Goal: Transaction & Acquisition: Purchase product/service

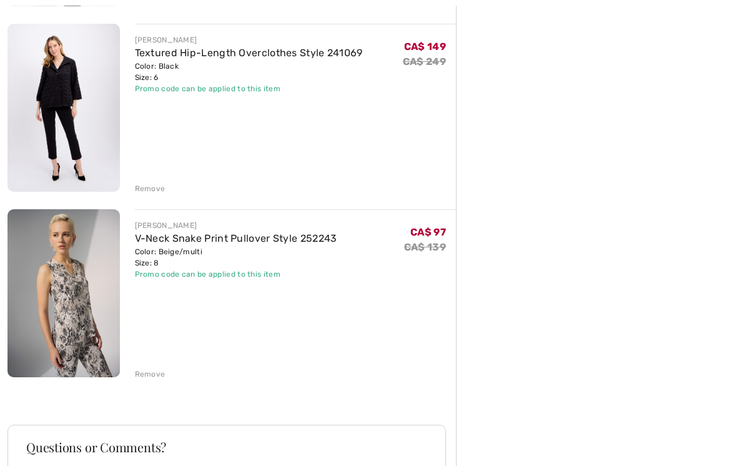
click at [157, 374] on div "Remove" at bounding box center [150, 374] width 31 height 11
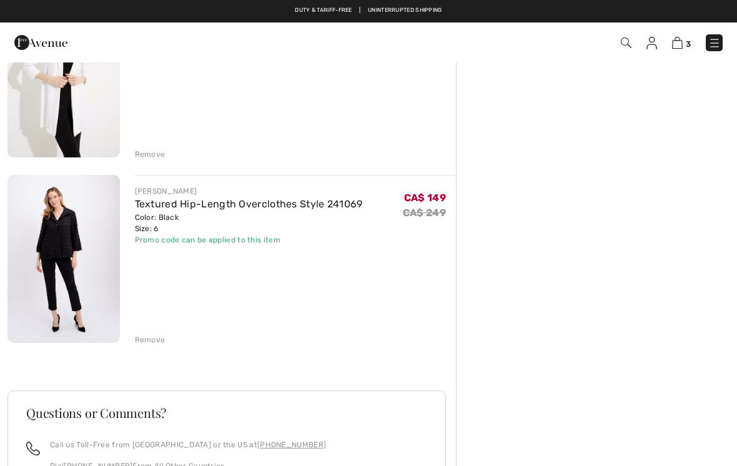
scroll to position [359, 0]
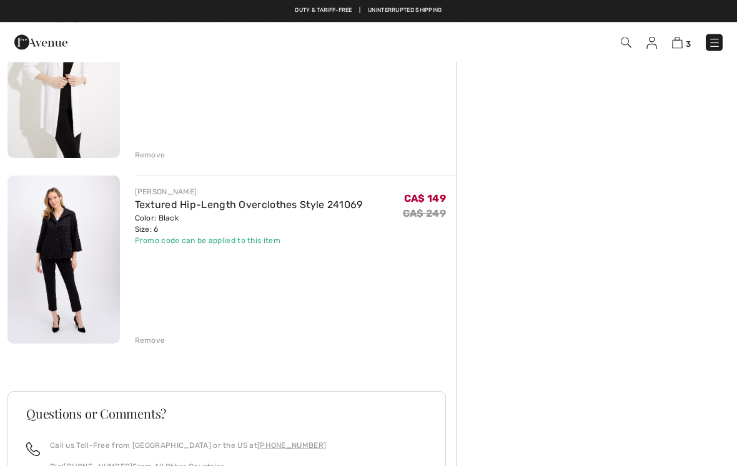
click at [81, 231] on img at bounding box center [63, 260] width 112 height 168
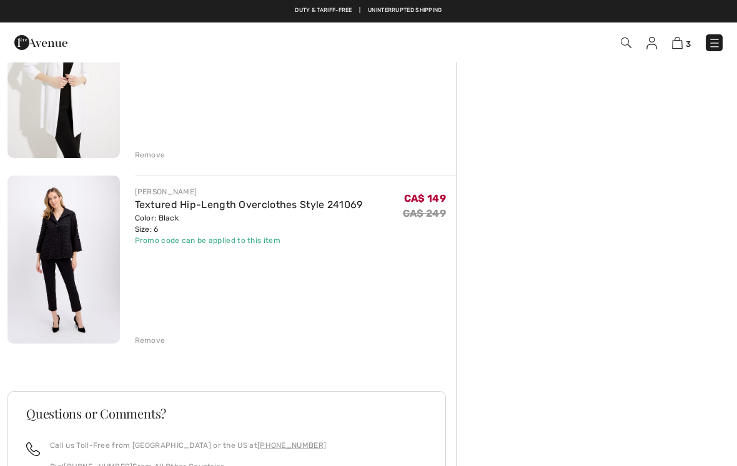
click at [155, 335] on div "Remove" at bounding box center [150, 340] width 31 height 11
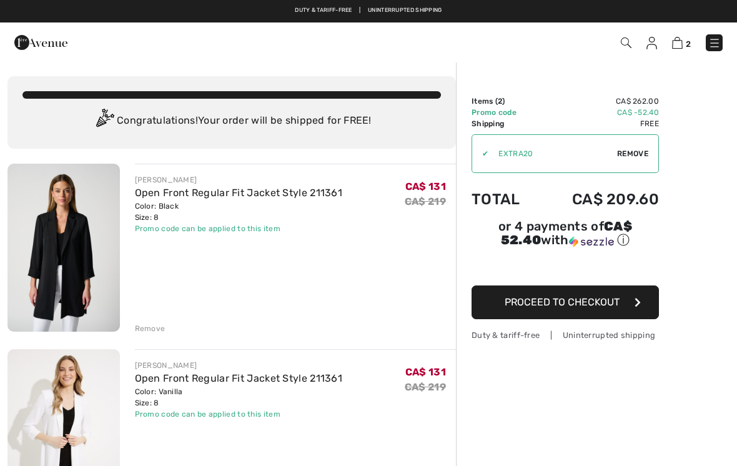
click at [94, 231] on img at bounding box center [63, 248] width 112 height 168
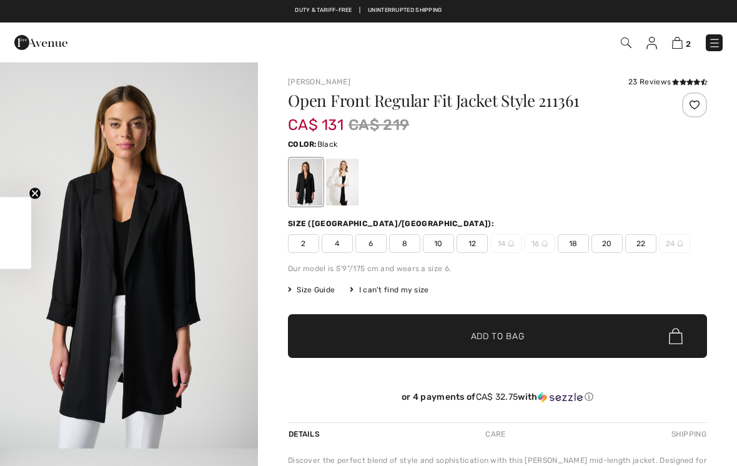
checkbox input "true"
click at [304, 183] on div at bounding box center [306, 182] width 32 height 47
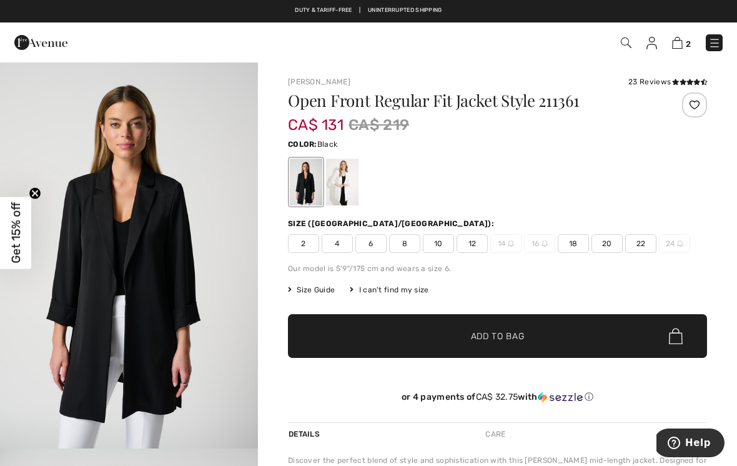
click at [661, 79] on div "23 Reviews" at bounding box center [668, 81] width 79 height 11
click at [657, 83] on div "23 Reviews" at bounding box center [668, 81] width 79 height 11
click at [664, 80] on div "23 Reviews" at bounding box center [668, 81] width 79 height 11
click at [685, 79] on icon at bounding box center [683, 82] width 7 height 6
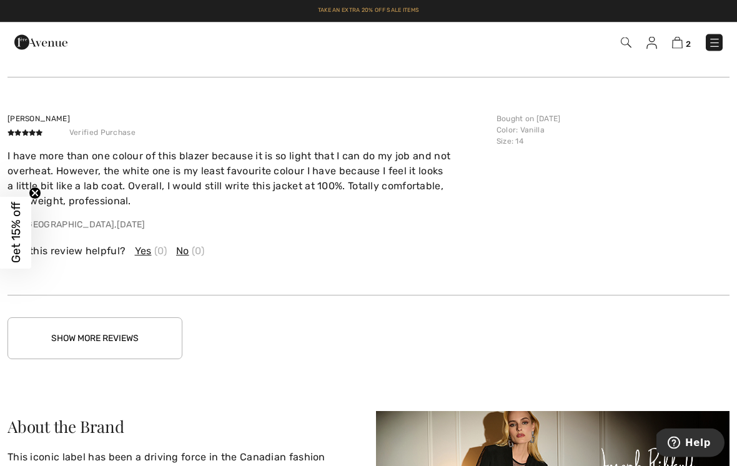
scroll to position [1980, 0]
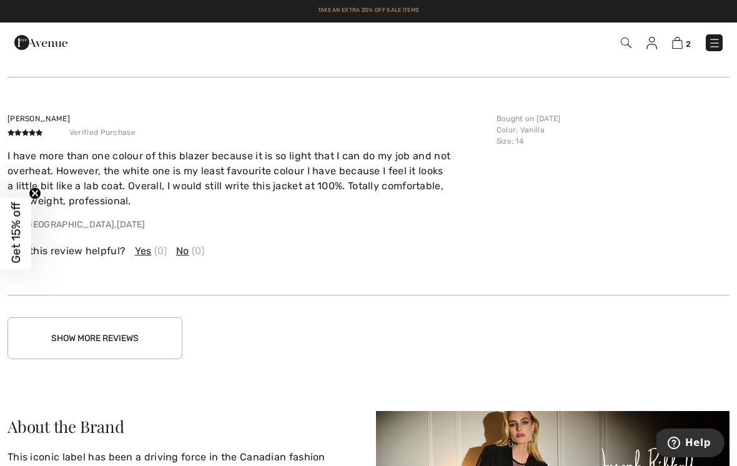
click at [151, 326] on button "Show More Reviews" at bounding box center [94, 338] width 175 height 42
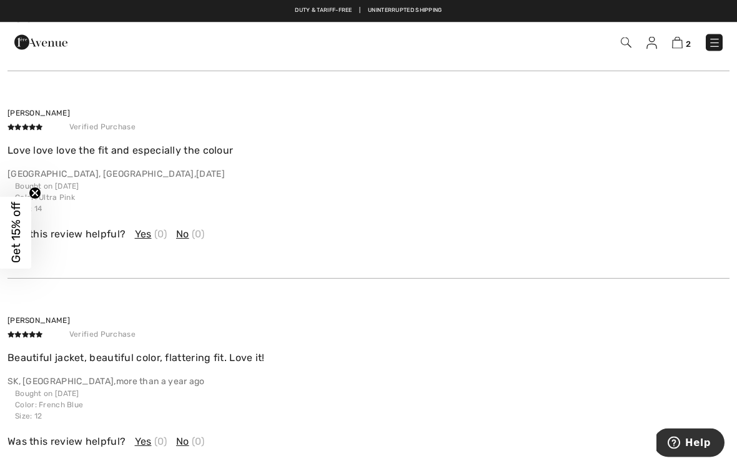
scroll to position [2457, 0]
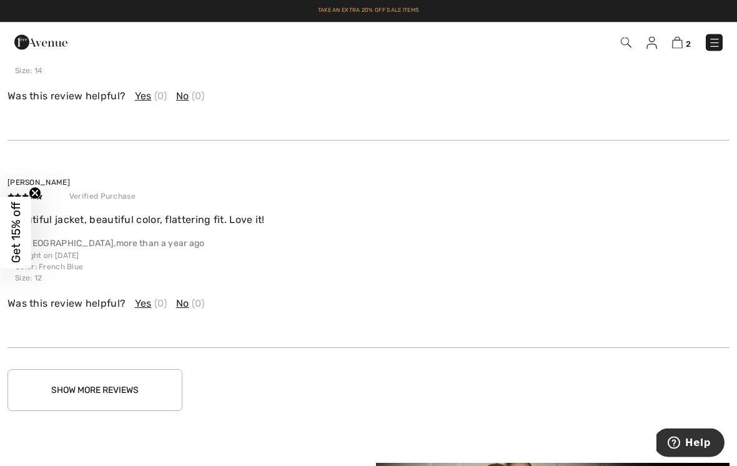
click at [583, 214] on div "Linda C Verified Purchase Beautiful jacket, beautiful color, flattering fit. Lo…" at bounding box center [368, 244] width 722 height 207
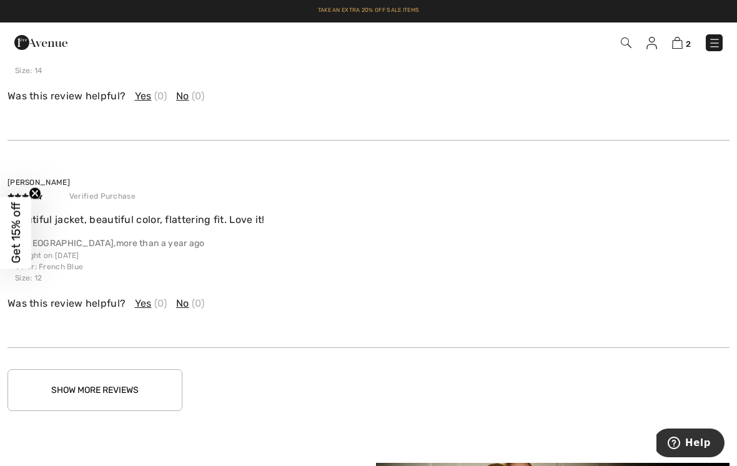
click at [152, 381] on button "Show More Reviews" at bounding box center [94, 390] width 175 height 42
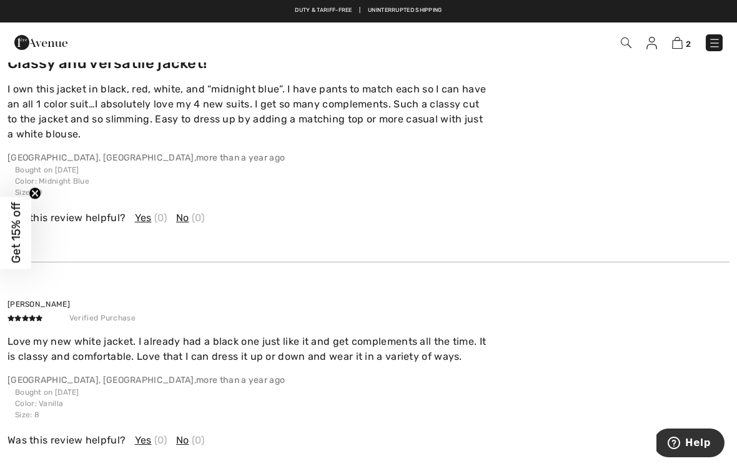
scroll to position [2965, 0]
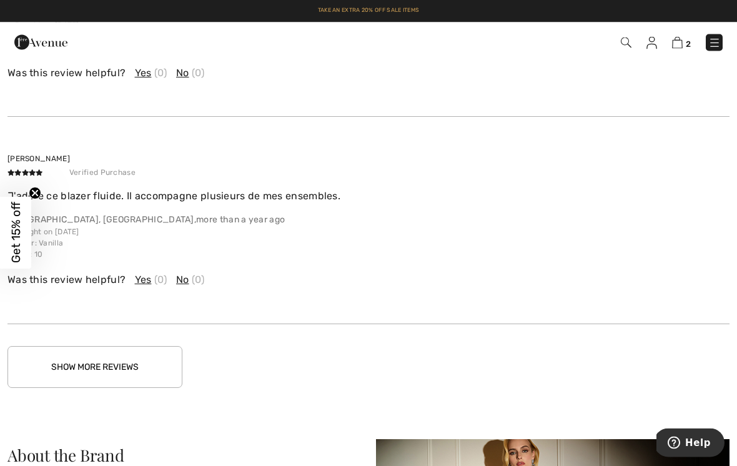
click at [157, 362] on button "Show More Reviews" at bounding box center [94, 368] width 175 height 42
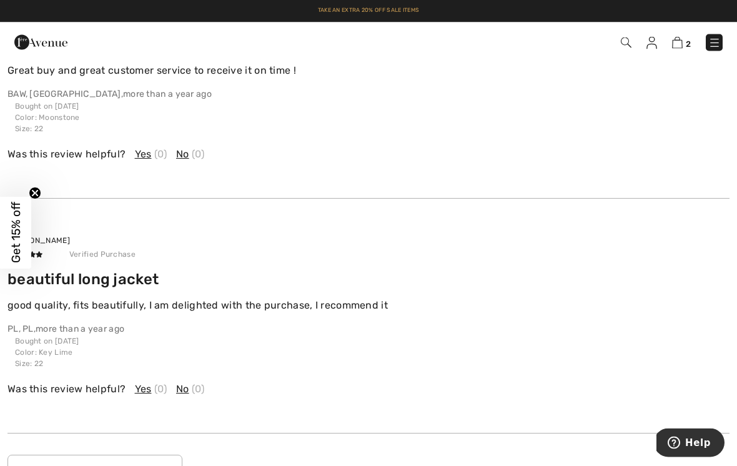
scroll to position [3881, 0]
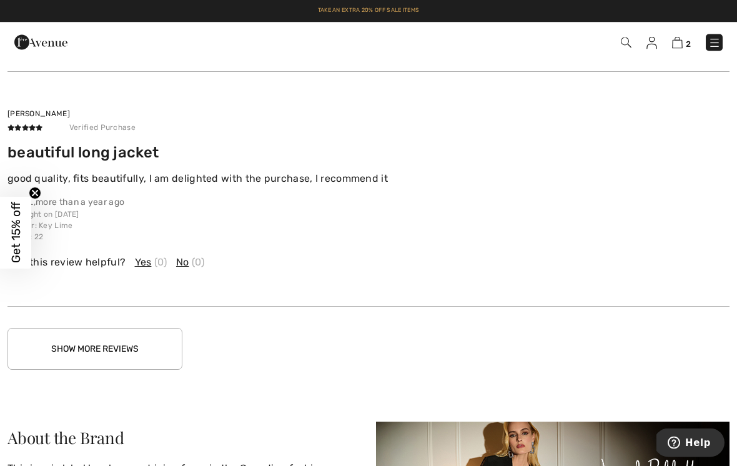
click at [152, 341] on button "Show More Reviews" at bounding box center [94, 350] width 175 height 42
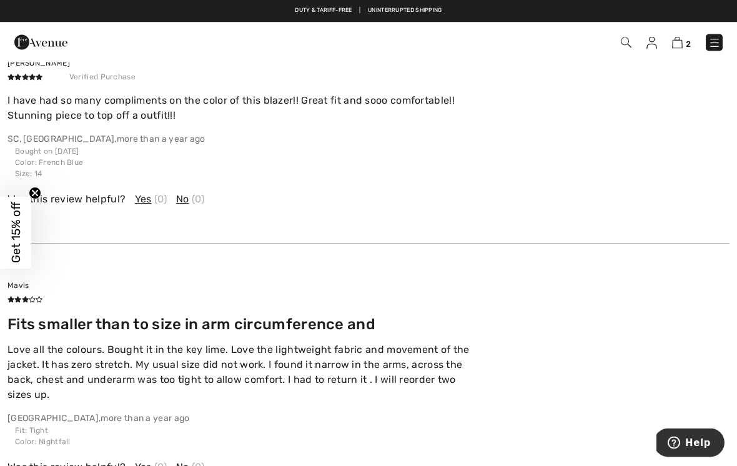
scroll to position [4515, 0]
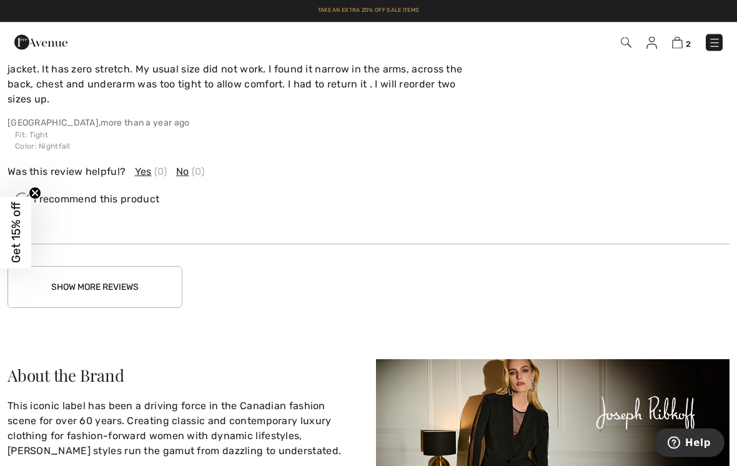
click at [151, 267] on button "Show More Reviews" at bounding box center [94, 288] width 175 height 42
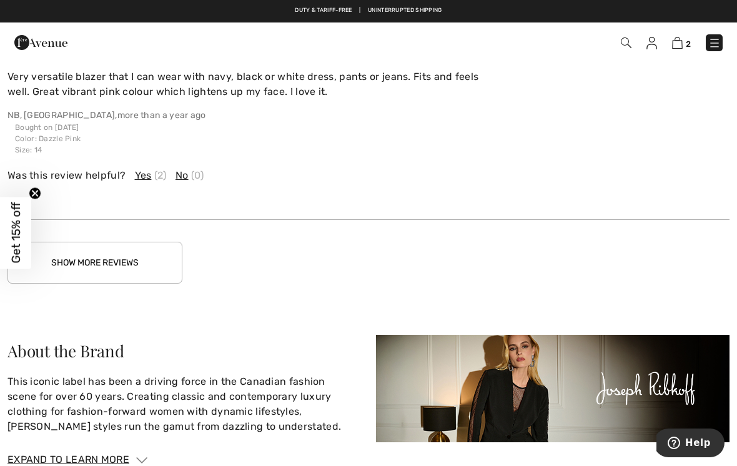
scroll to position [5532, 0]
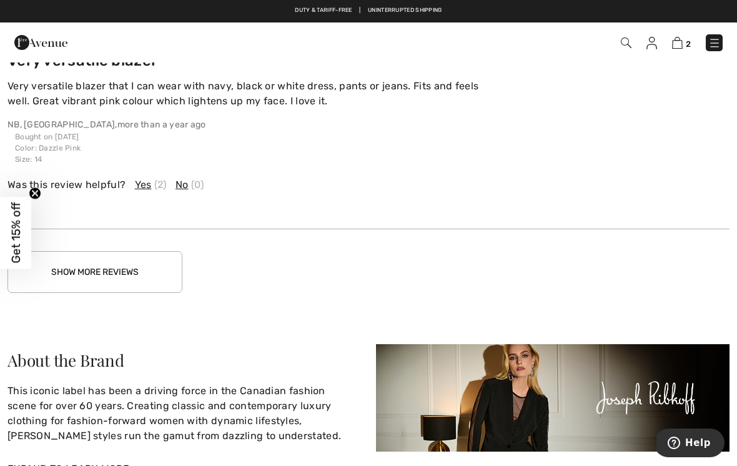
click at [158, 251] on button "Show More Reviews" at bounding box center [94, 272] width 175 height 42
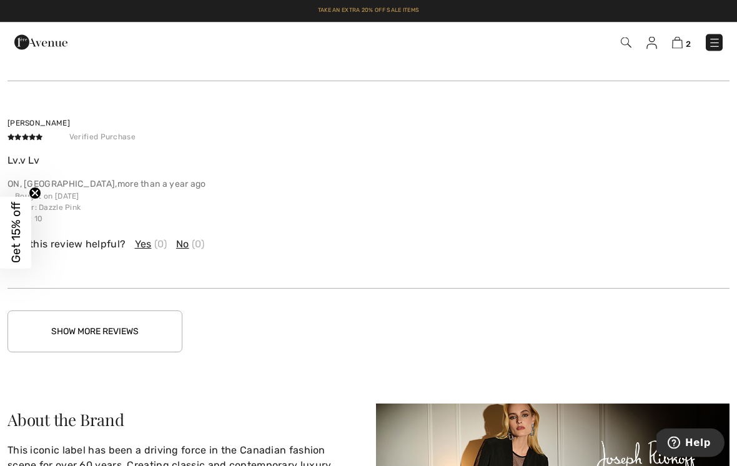
scroll to position [6114, 0]
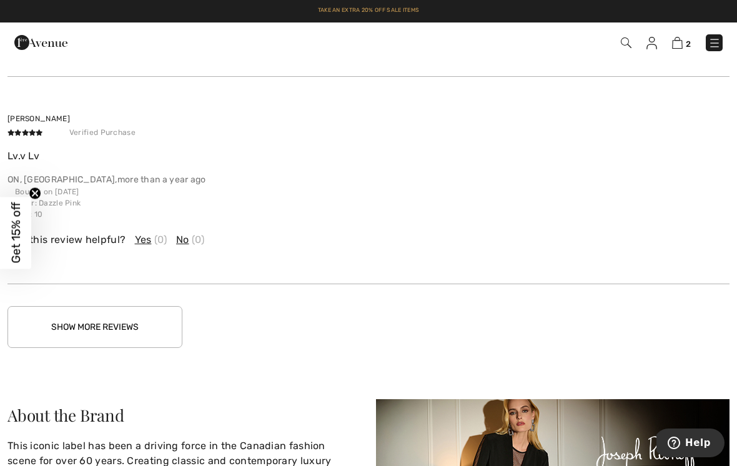
click at [163, 308] on button "Show More Reviews" at bounding box center [94, 327] width 175 height 42
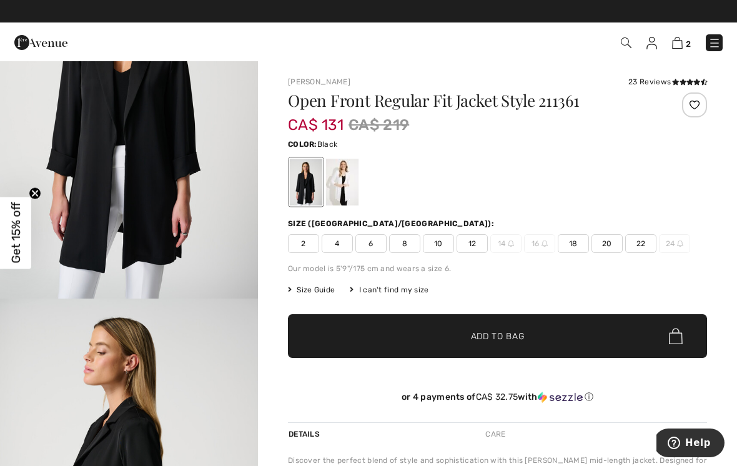
scroll to position [0, 0]
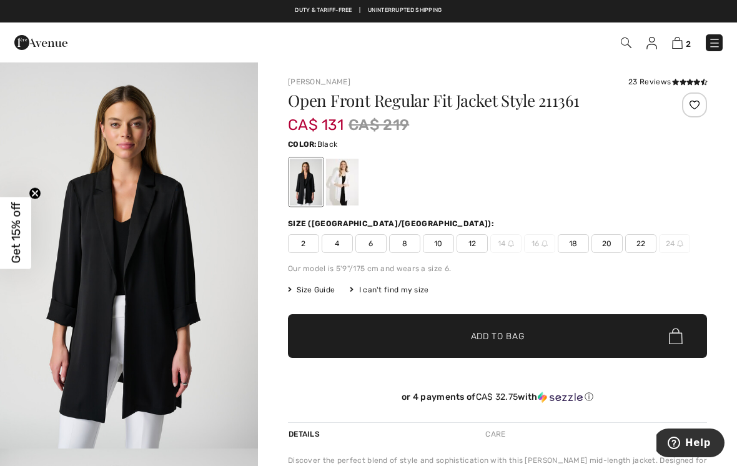
click at [308, 184] on div at bounding box center [306, 182] width 32 height 47
click at [681, 39] on img at bounding box center [677, 43] width 11 height 12
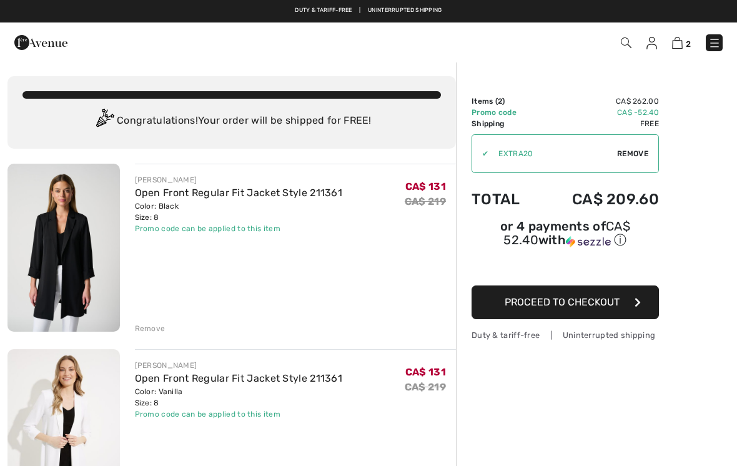
click at [156, 327] on div "Remove" at bounding box center [150, 328] width 31 height 11
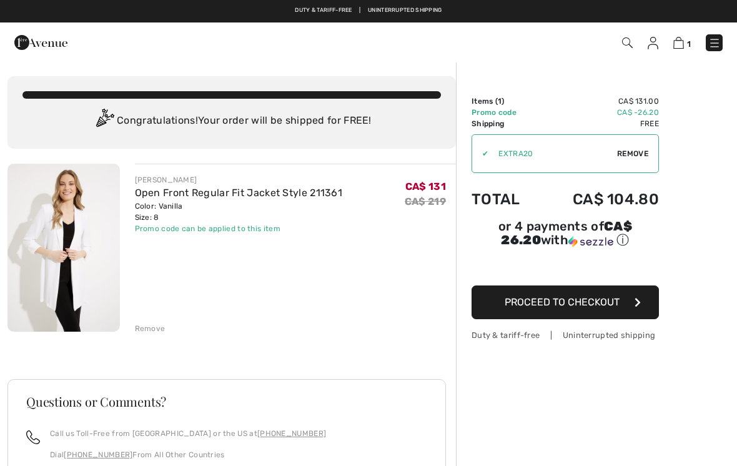
click at [158, 329] on div "Remove" at bounding box center [150, 328] width 31 height 11
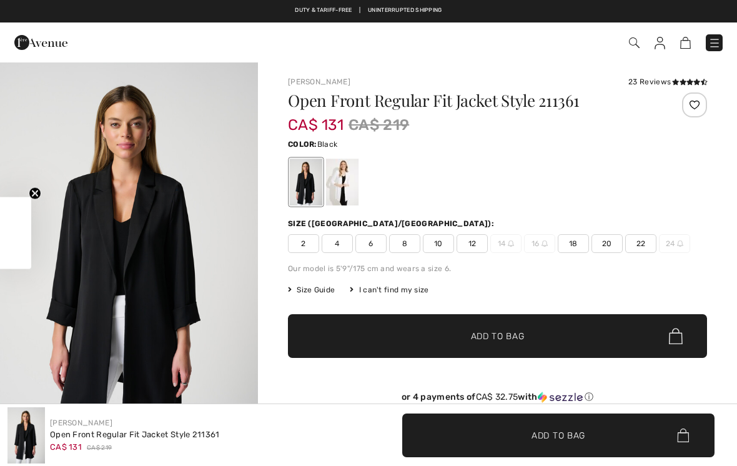
checkbox input "true"
click at [311, 179] on div at bounding box center [306, 182] width 32 height 47
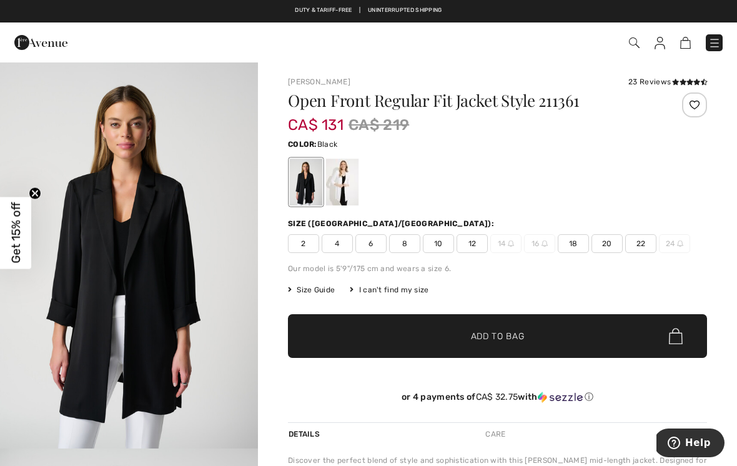
click at [437, 244] on span "10" at bounding box center [438, 243] width 31 height 19
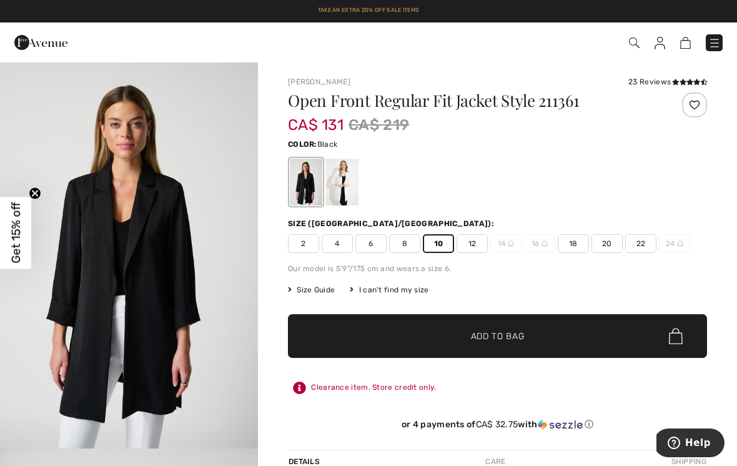
click at [499, 334] on span "Add to Bag" at bounding box center [498, 336] width 54 height 13
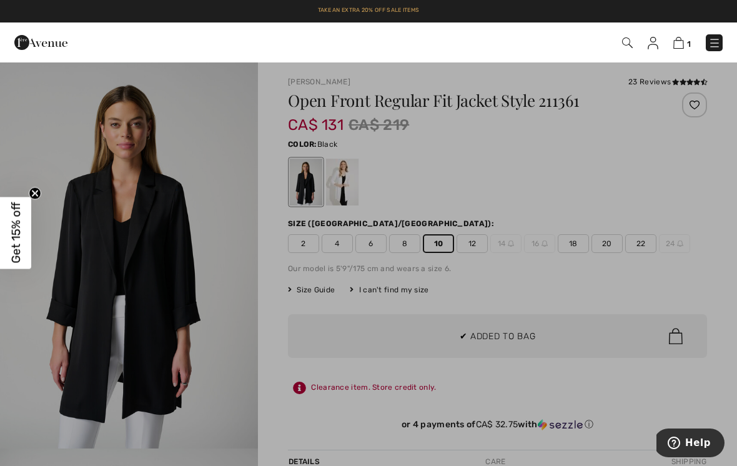
click at [224, 275] on div at bounding box center [368, 233] width 737 height 466
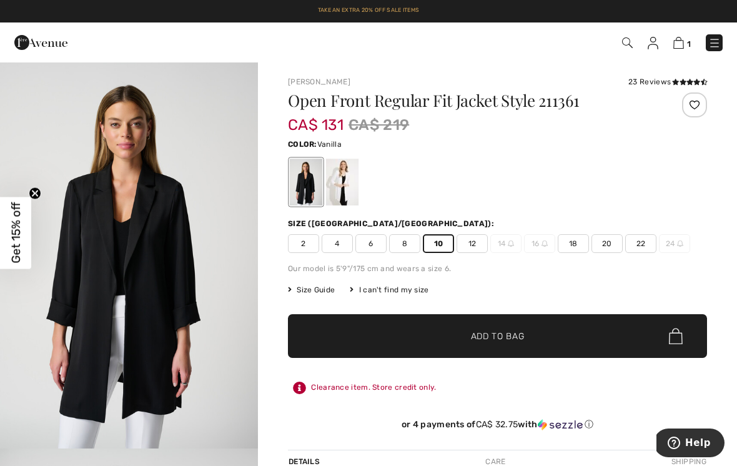
click at [342, 181] on div at bounding box center [342, 182] width 32 height 47
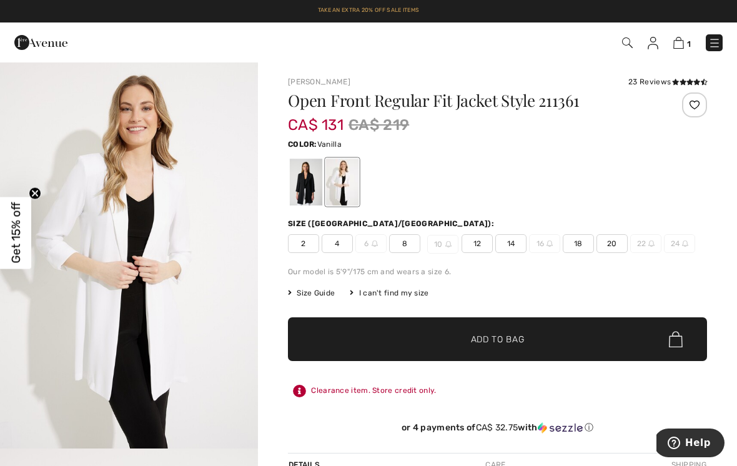
click at [642, 397] on div "Clearance item. Store credit only." at bounding box center [497, 391] width 419 height 22
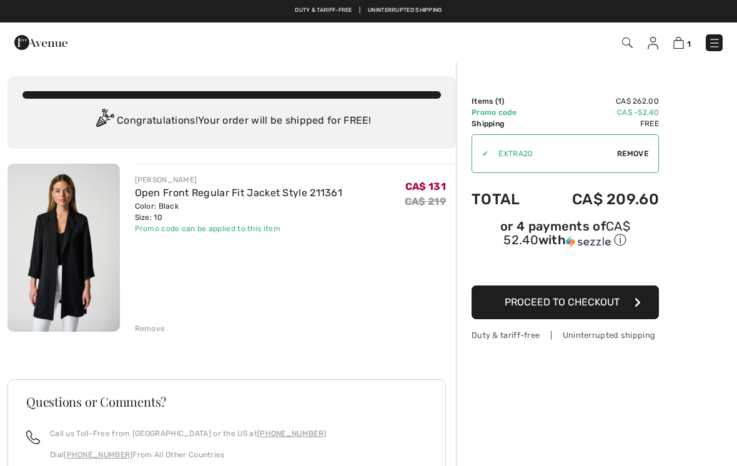
click at [680, 46] on img at bounding box center [679, 43] width 11 height 12
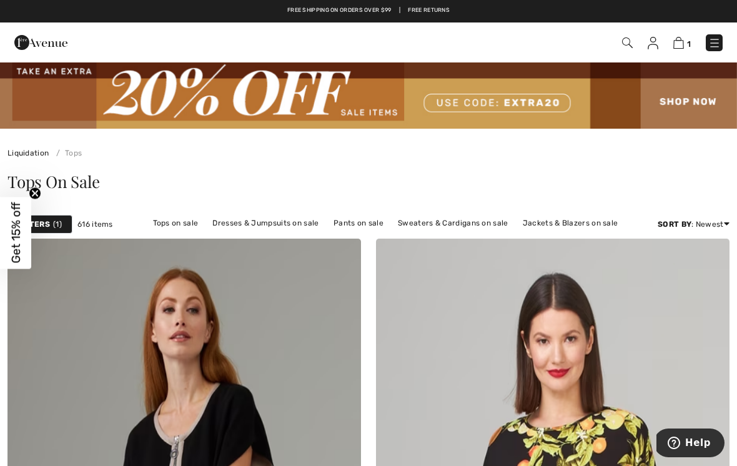
click at [580, 224] on link "Jackets & Blazers on sale" at bounding box center [571, 223] width 108 height 16
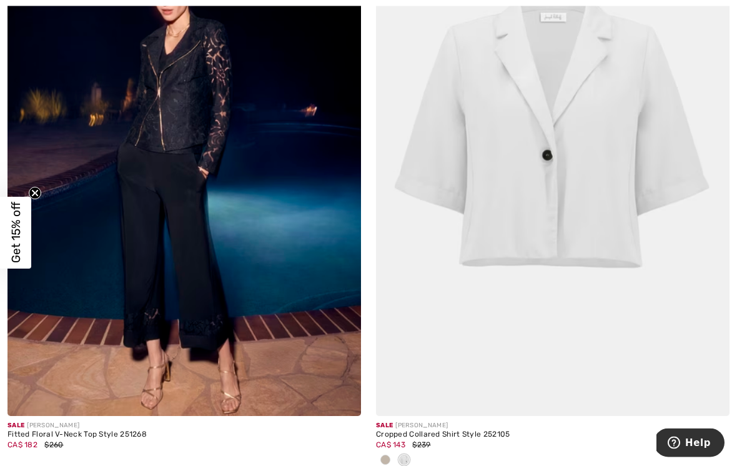
scroll to position [353, 0]
click at [611, 131] on img at bounding box center [553, 151] width 354 height 531
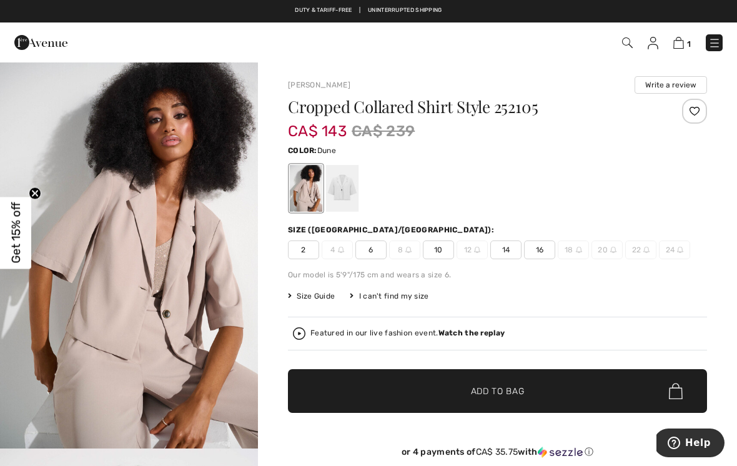
click at [346, 186] on div at bounding box center [342, 188] width 32 height 47
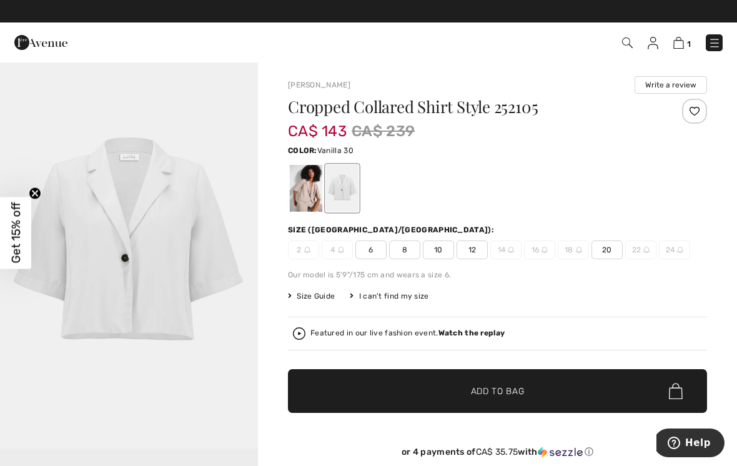
click at [318, 182] on div at bounding box center [306, 188] width 32 height 47
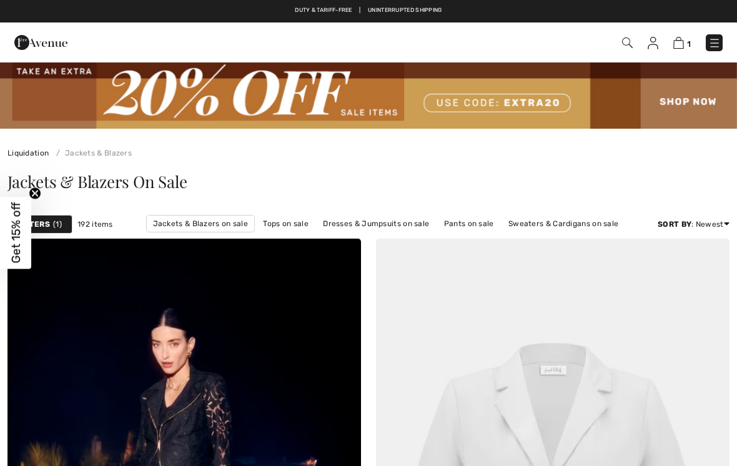
checkbox input "true"
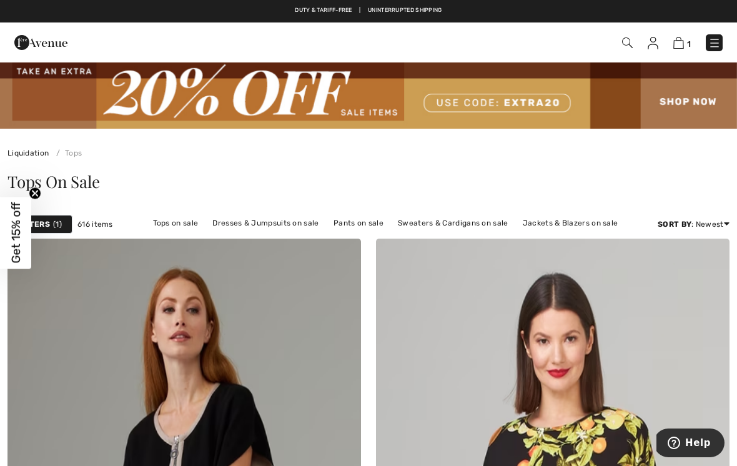
click at [572, 225] on link "Jackets & Blazers on sale" at bounding box center [571, 223] width 108 height 16
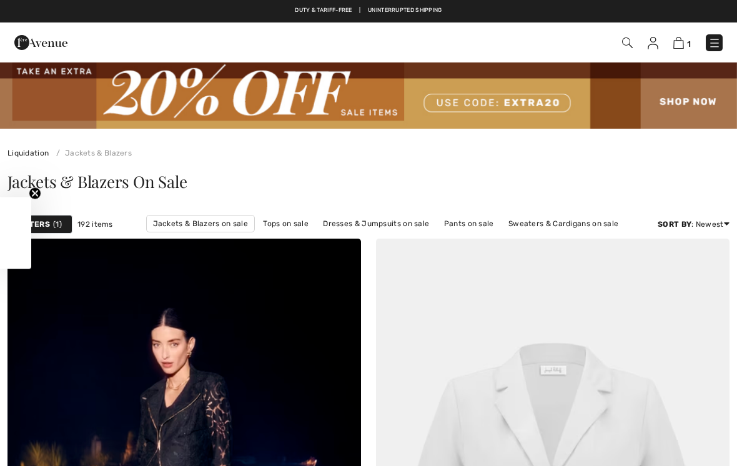
checkbox input "true"
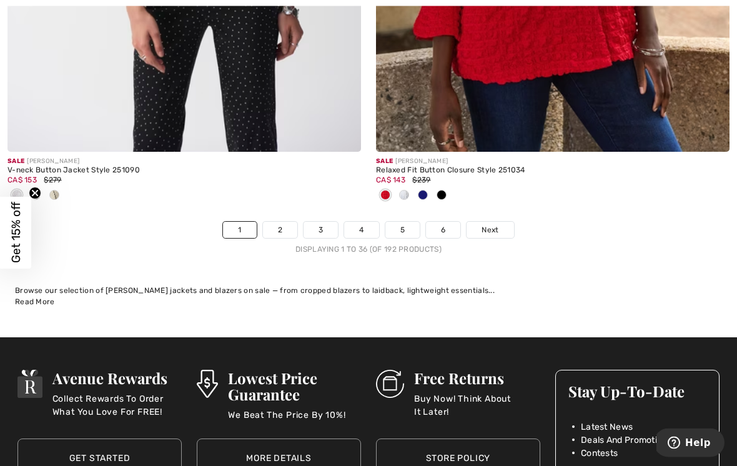
scroll to position [10957, 0]
click at [287, 222] on link "2" at bounding box center [280, 230] width 34 height 16
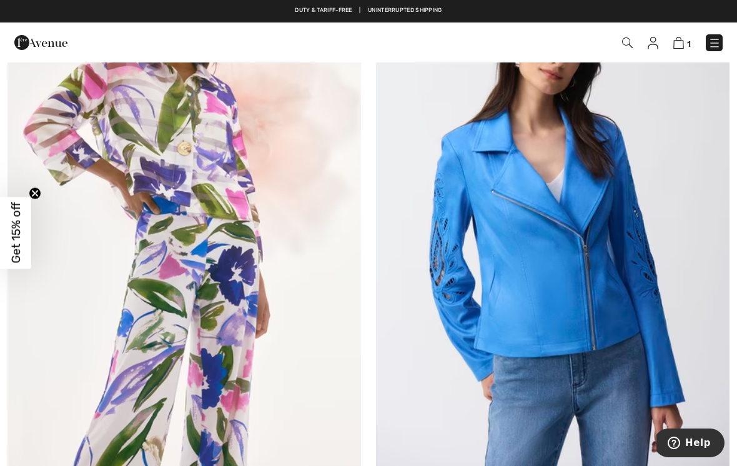
scroll to position [3280, 0]
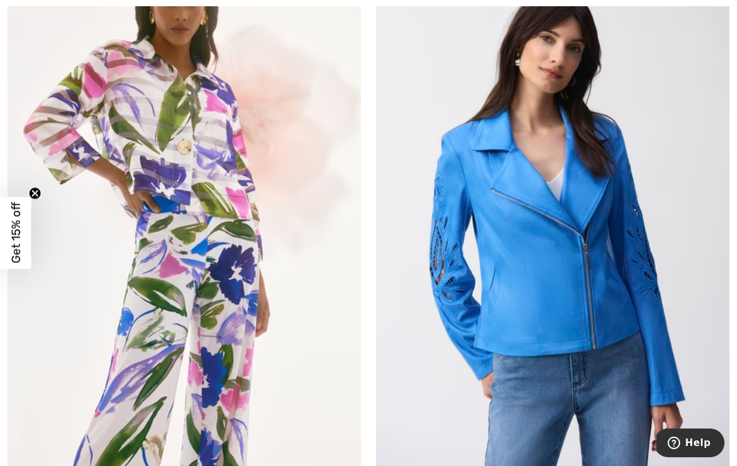
click at [313, 231] on img at bounding box center [184, 206] width 354 height 531
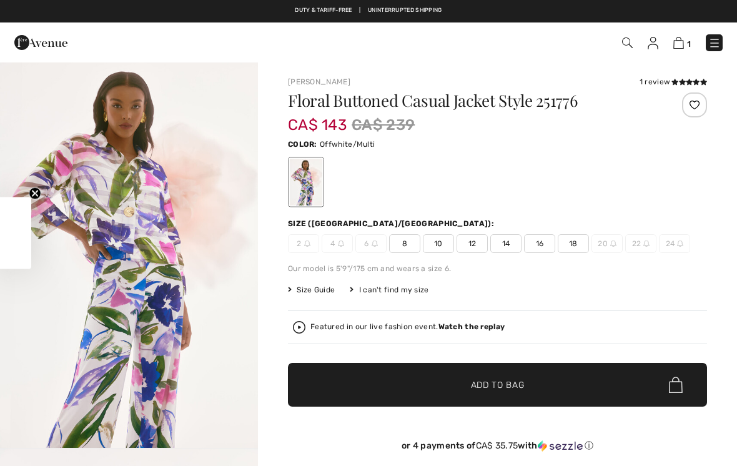
checkbox input "true"
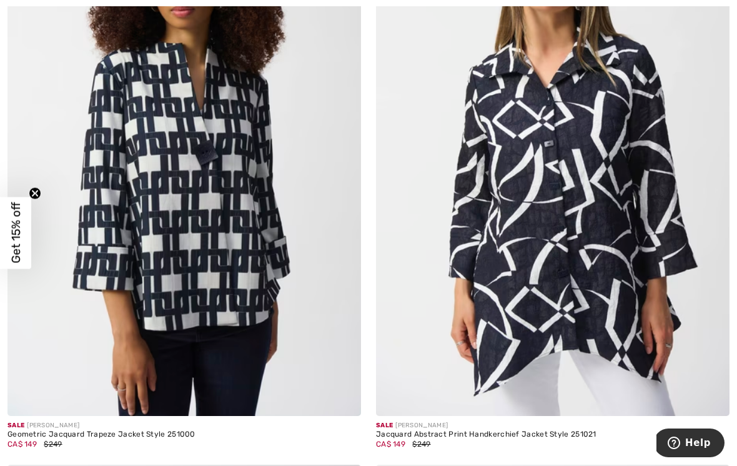
scroll to position [7732, 0]
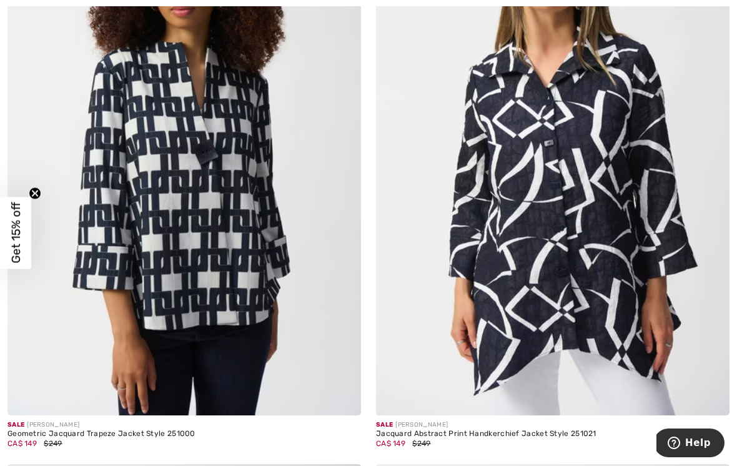
click at [634, 151] on img at bounding box center [553, 150] width 354 height 531
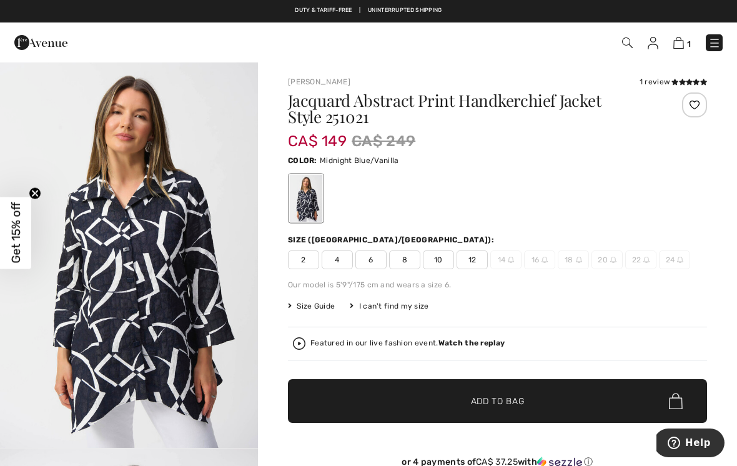
click at [668, 82] on div "1 review" at bounding box center [673, 81] width 67 height 11
click at [679, 84] on icon at bounding box center [682, 82] width 7 height 6
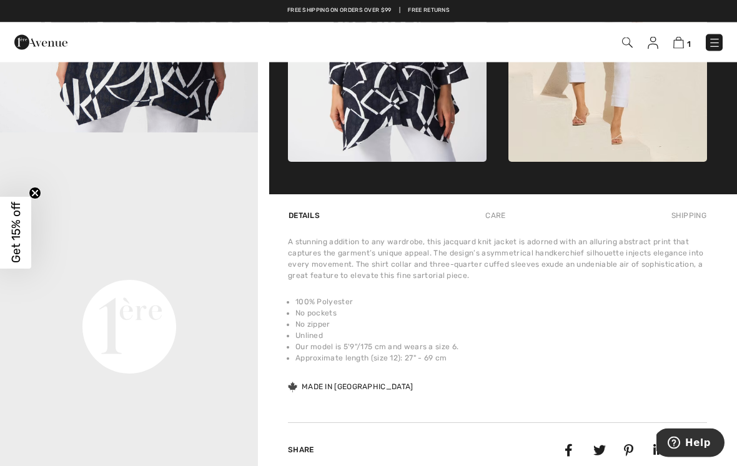
scroll to position [707, 0]
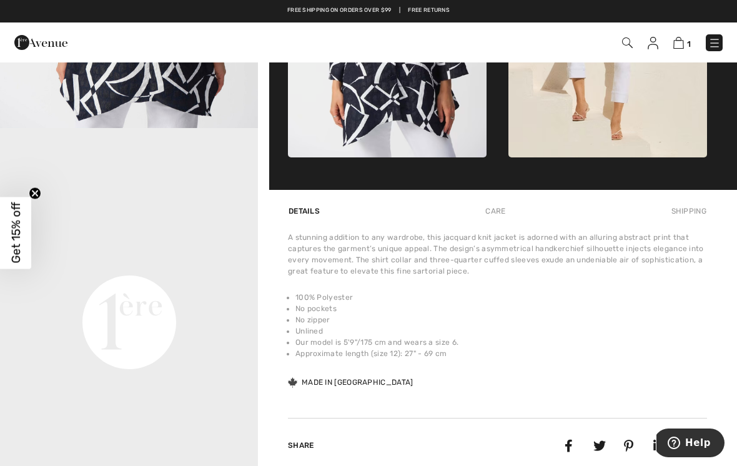
click at [185, 258] on video "Your browser does not support the video tag." at bounding box center [129, 193] width 258 height 129
click at [179, 258] on video "Your browser does not support the video tag." at bounding box center [129, 193] width 258 height 129
click video "Your browser does not support the video tag."
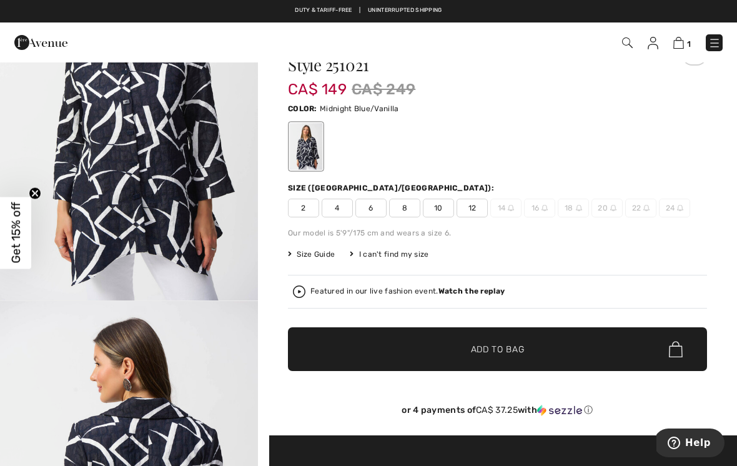
scroll to position [0, 0]
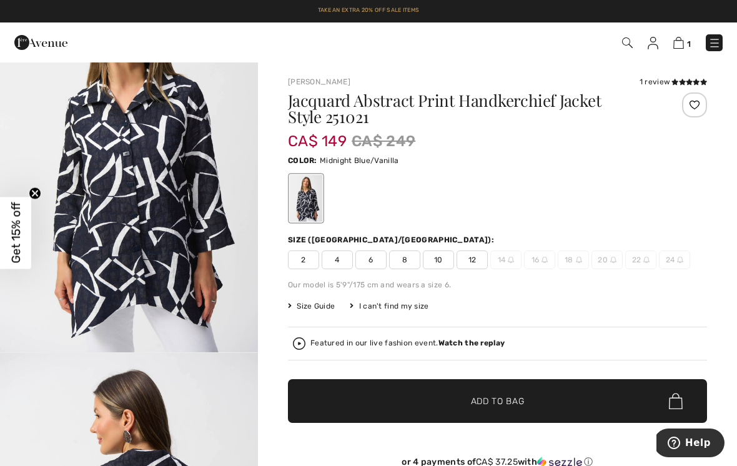
click icon
click img
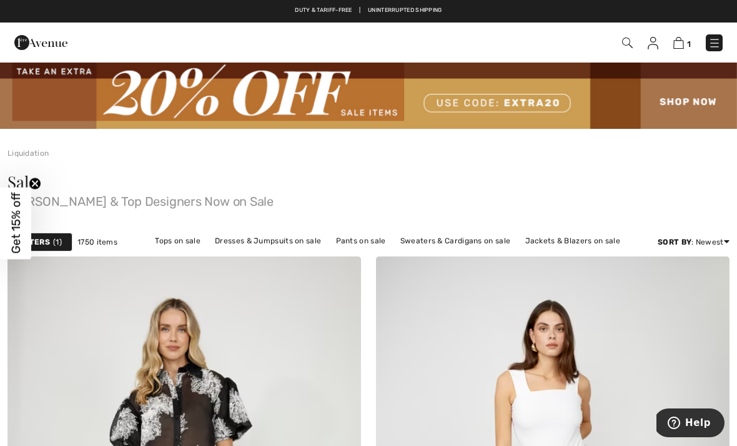
click at [691, 41] on span "1" at bounding box center [689, 43] width 4 height 9
click at [594, 243] on link "Jackets & Blazers on sale" at bounding box center [573, 240] width 108 height 16
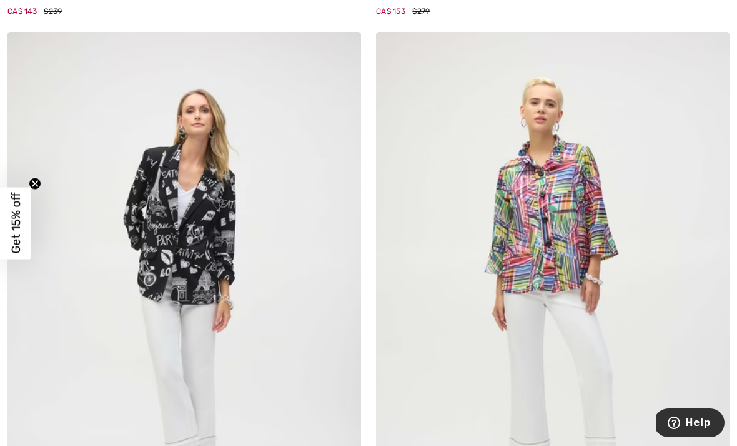
scroll to position [5667, 0]
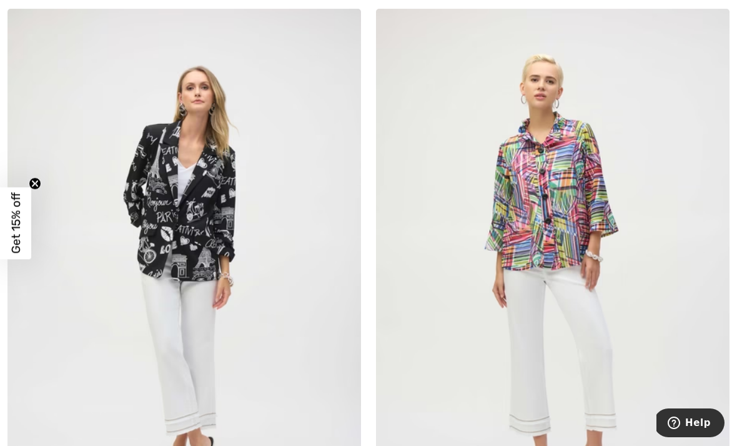
click at [264, 261] on img at bounding box center [184, 274] width 354 height 531
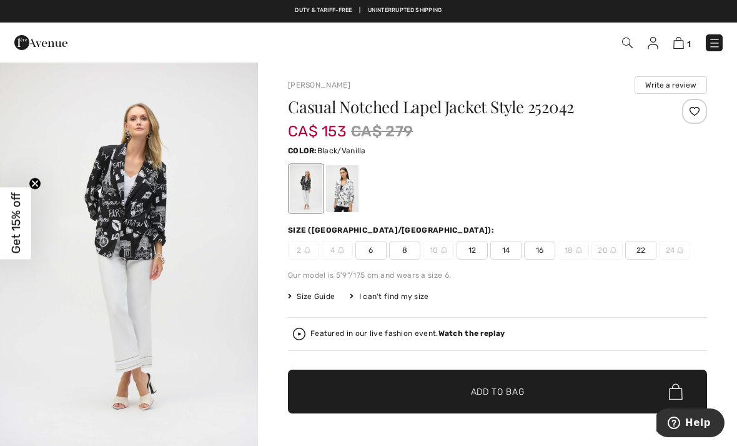
click at [405, 252] on span "8" at bounding box center [404, 250] width 31 height 19
click at [501, 387] on span "Add to Bag" at bounding box center [498, 391] width 54 height 13
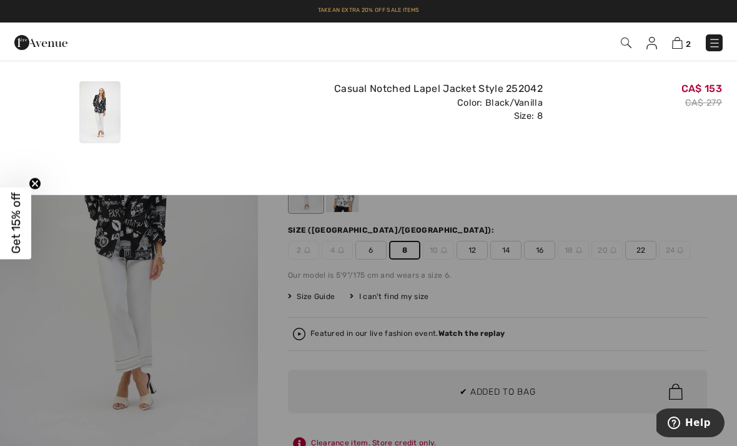
click at [291, 139] on div "Casual Notched Lapel Jacket Style 252042 Color: Black/Vanilla Size: 8" at bounding box center [368, 112] width 359 height 72
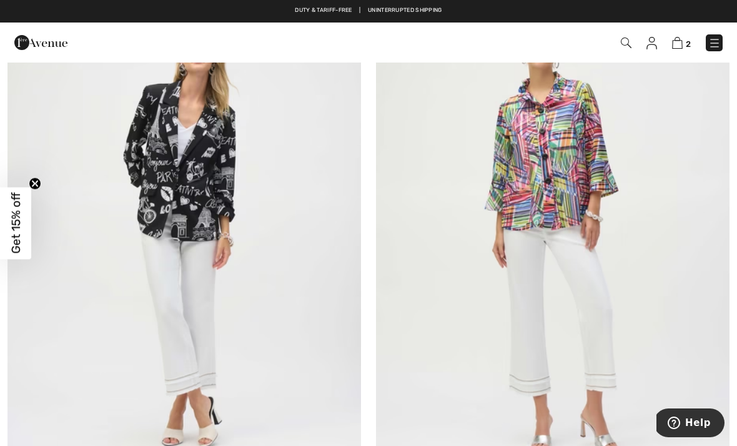
click at [204, 200] on img at bounding box center [184, 234] width 354 height 531
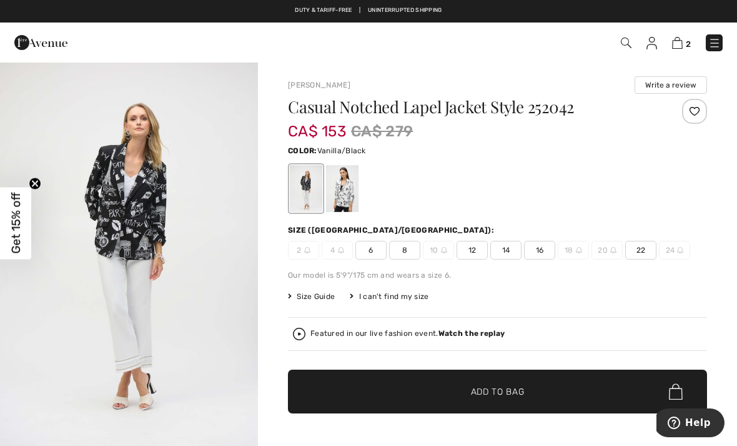
click at [344, 195] on div at bounding box center [342, 188] width 32 height 47
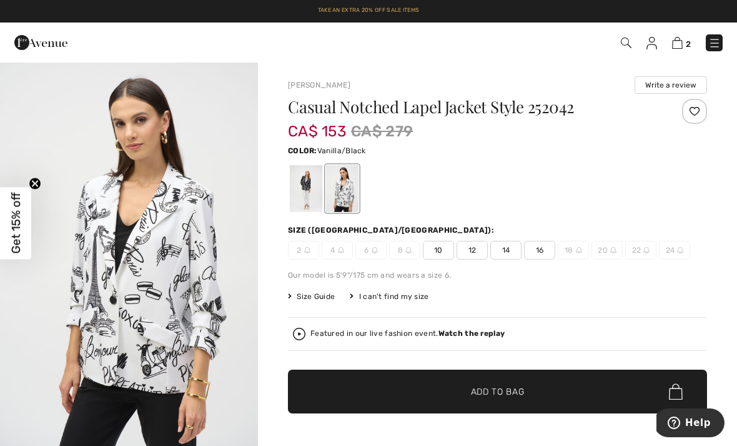
click at [309, 186] on div at bounding box center [306, 188] width 32 height 47
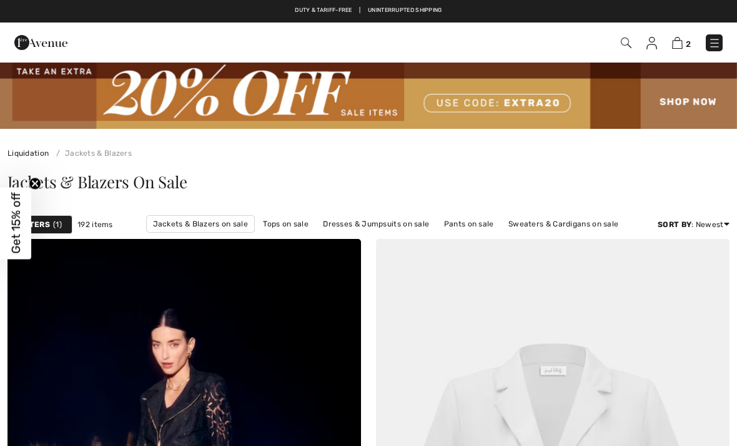
checkbox input "true"
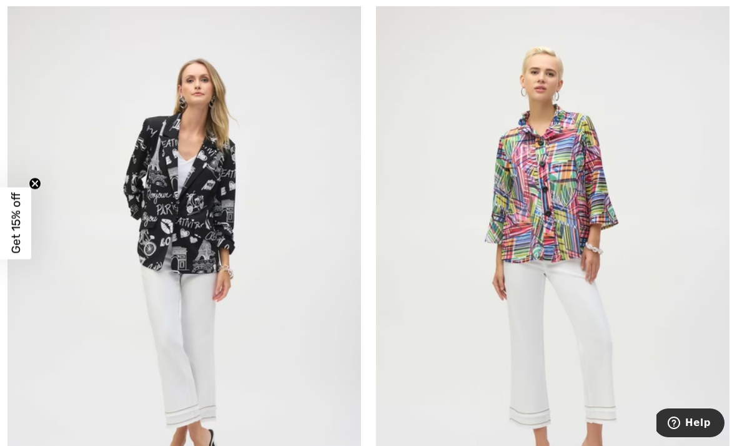
scroll to position [5664, 0]
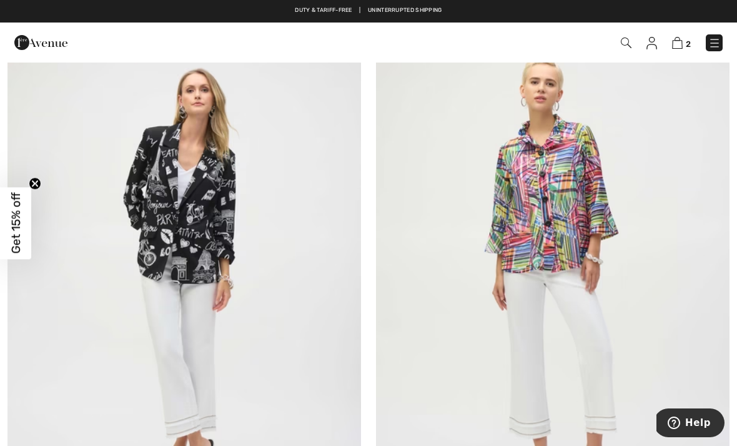
click at [567, 223] on img at bounding box center [553, 276] width 354 height 531
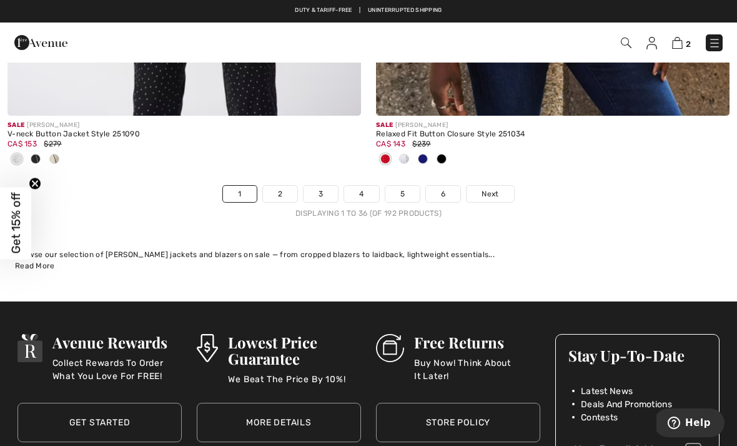
scroll to position [10992, 0]
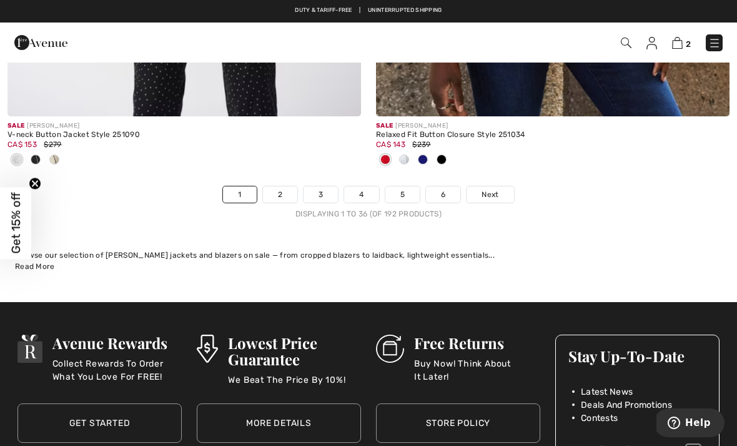
click at [281, 186] on link "2" at bounding box center [280, 194] width 34 height 16
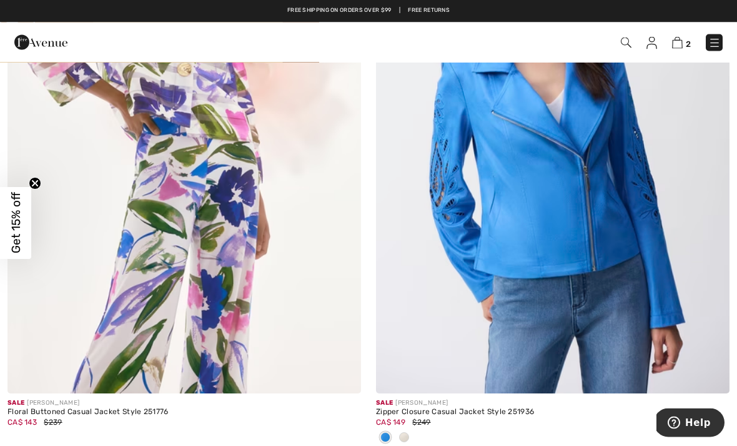
scroll to position [3358, 0]
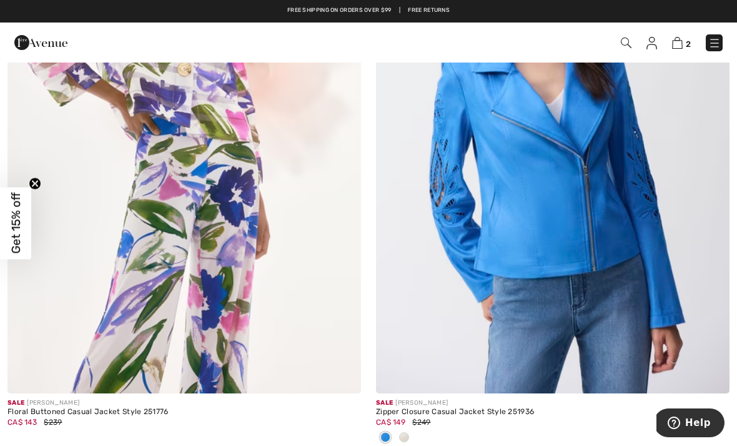
click at [250, 250] on img at bounding box center [184, 128] width 354 height 531
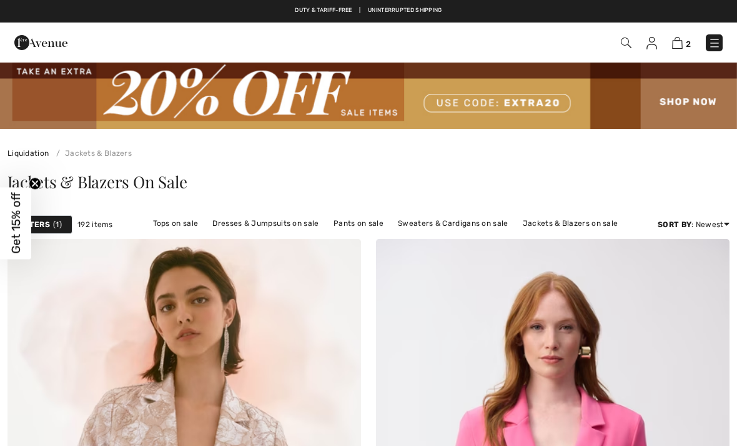
checkbox input "true"
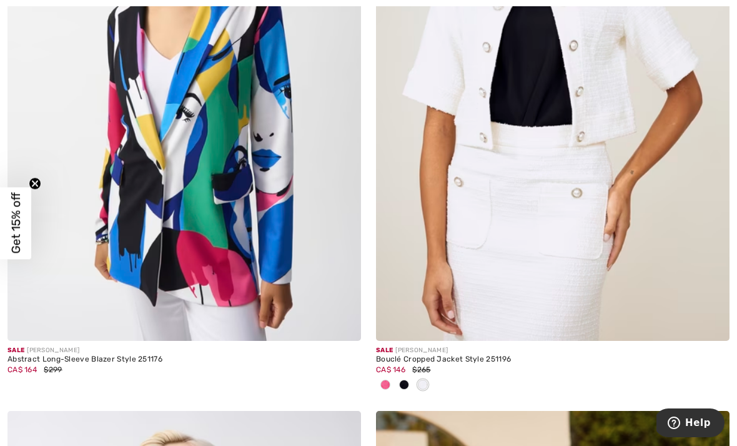
scroll to position [4135, 0]
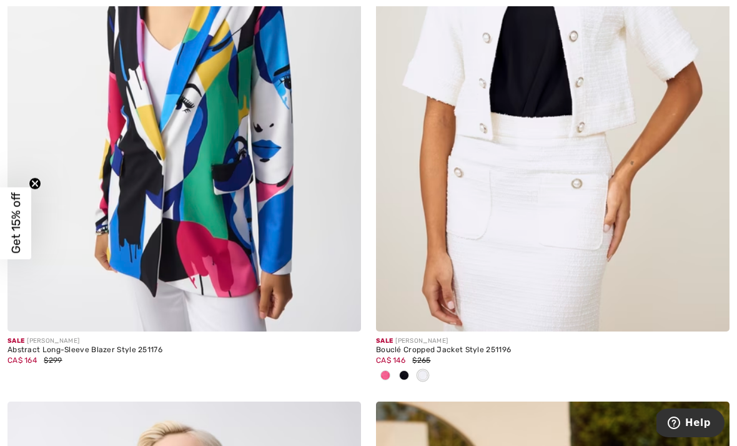
click at [302, 227] on img at bounding box center [184, 66] width 354 height 531
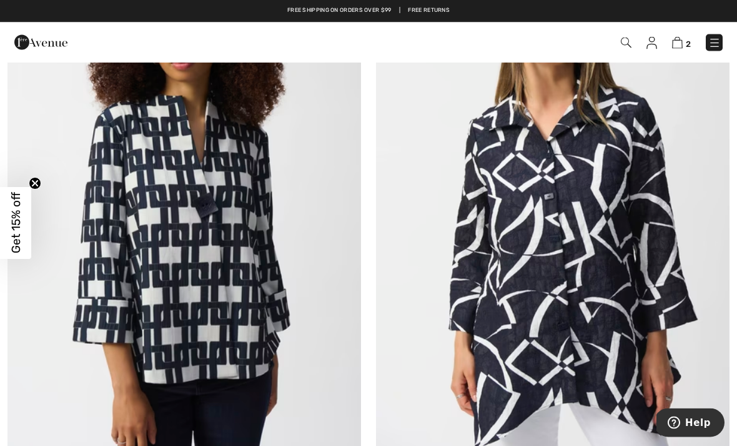
scroll to position [7668, 0]
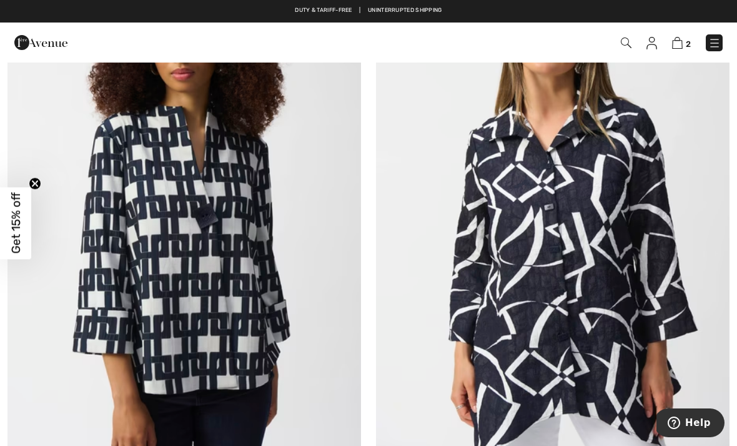
click at [633, 174] on img at bounding box center [553, 214] width 354 height 531
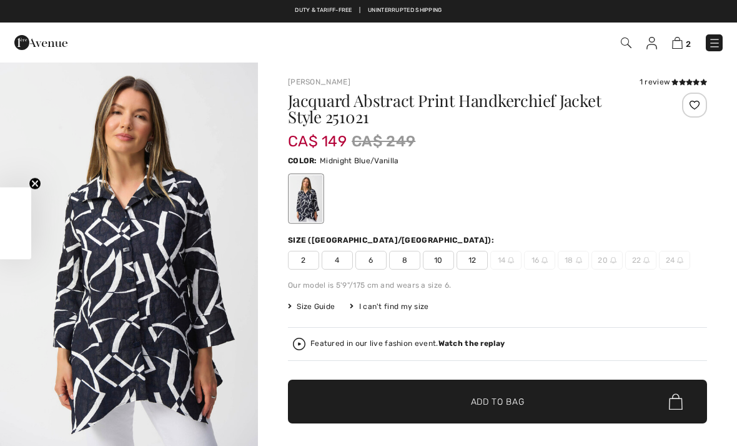
checkbox input "true"
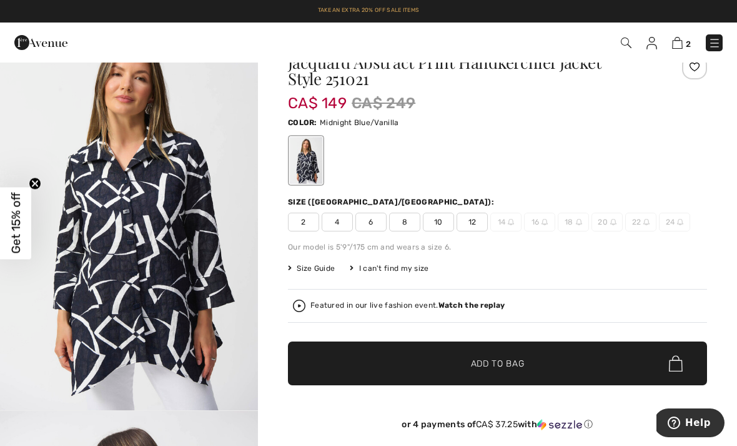
scroll to position [32, 0]
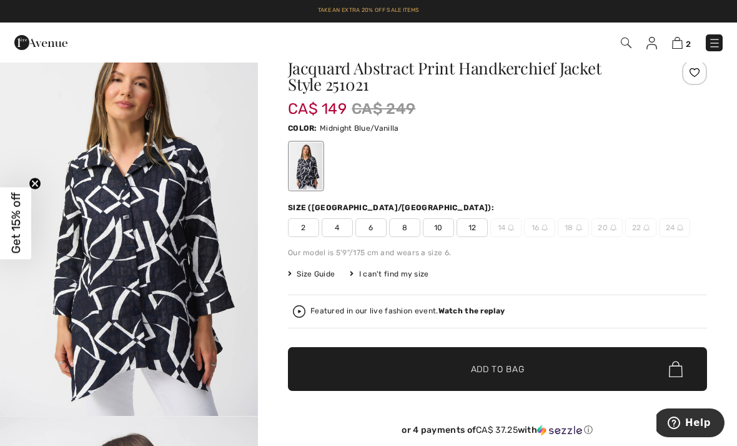
click at [379, 227] on span "6" at bounding box center [371, 227] width 31 height 19
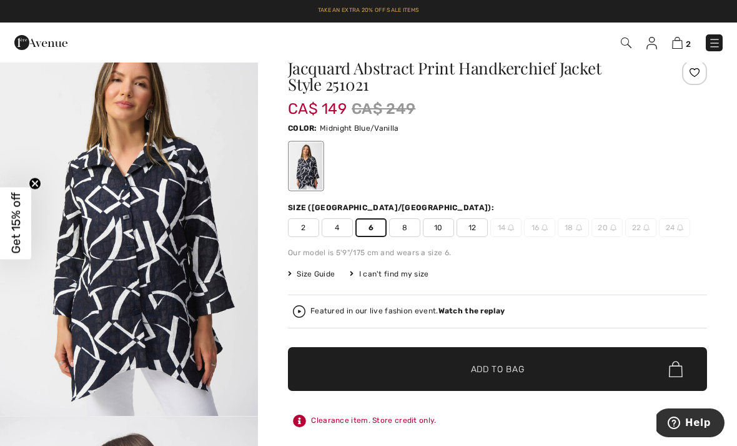
click at [518, 371] on span "Add to Bag" at bounding box center [498, 368] width 54 height 13
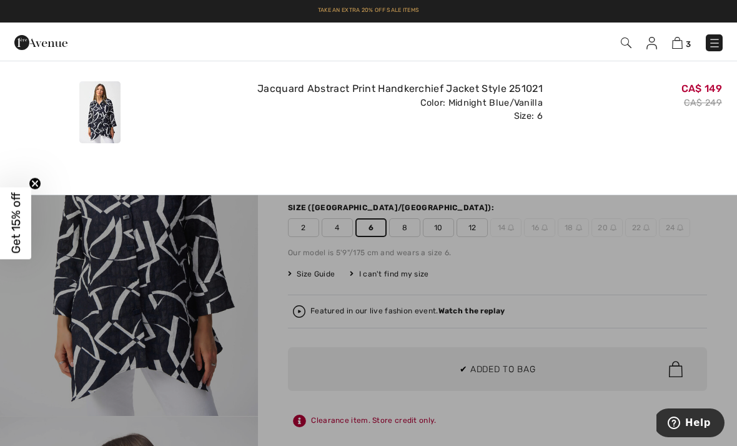
scroll to position [0, 0]
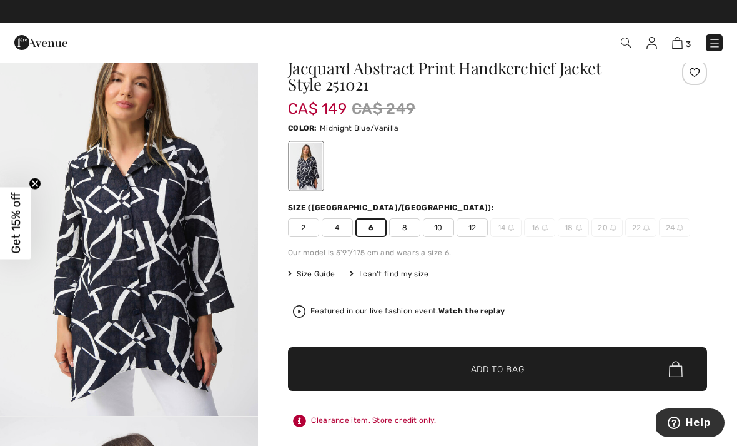
click at [688, 42] on span "3" at bounding box center [688, 43] width 5 height 9
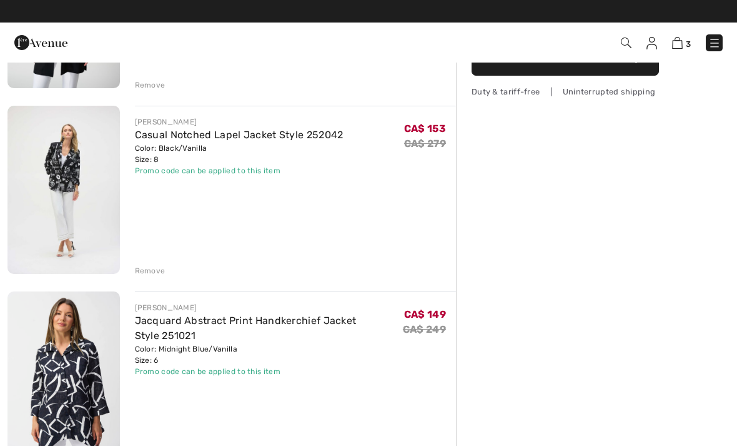
scroll to position [239, 0]
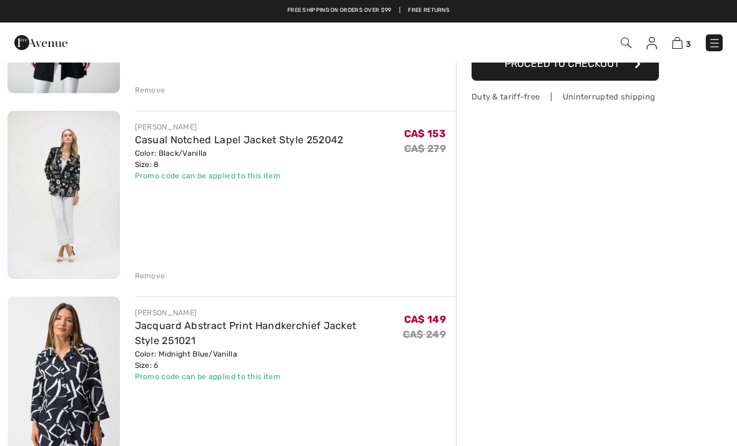
click at [149, 276] on div "Remove" at bounding box center [150, 275] width 31 height 11
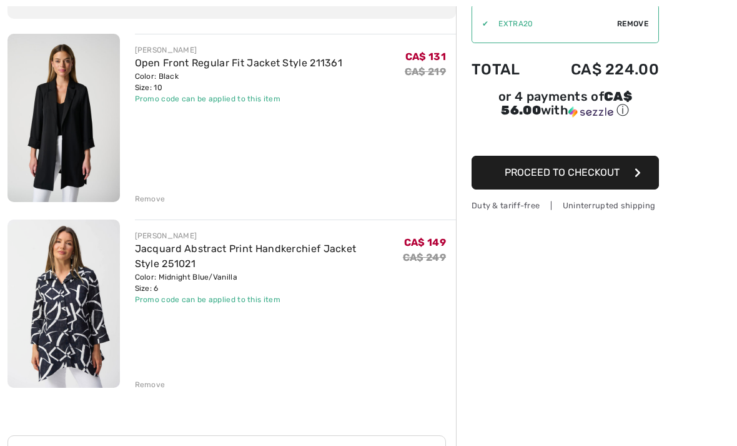
scroll to position [130, 0]
click at [83, 322] on img at bounding box center [63, 303] width 112 height 168
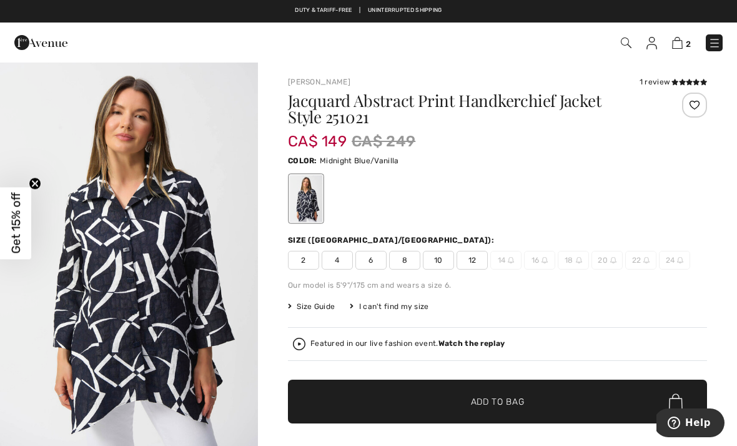
click at [664, 86] on div "1 review" at bounding box center [673, 81] width 67 height 11
click at [676, 81] on icon at bounding box center [675, 82] width 7 height 6
click at [682, 42] on img at bounding box center [677, 43] width 11 height 12
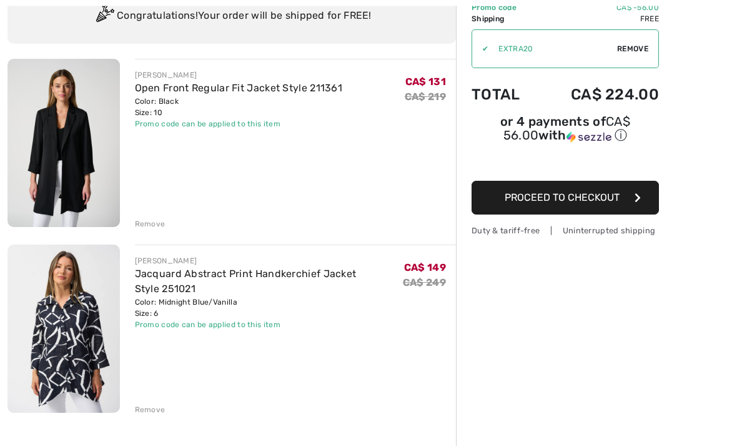
scroll to position [106, 0]
click at [82, 179] on img at bounding box center [63, 142] width 112 height 168
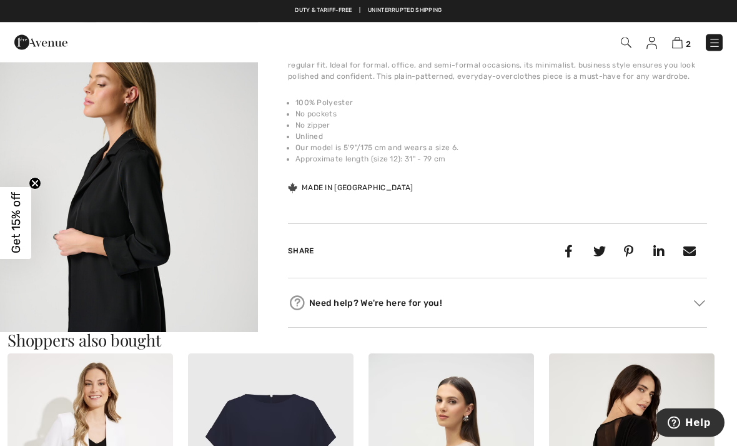
scroll to position [389, 0]
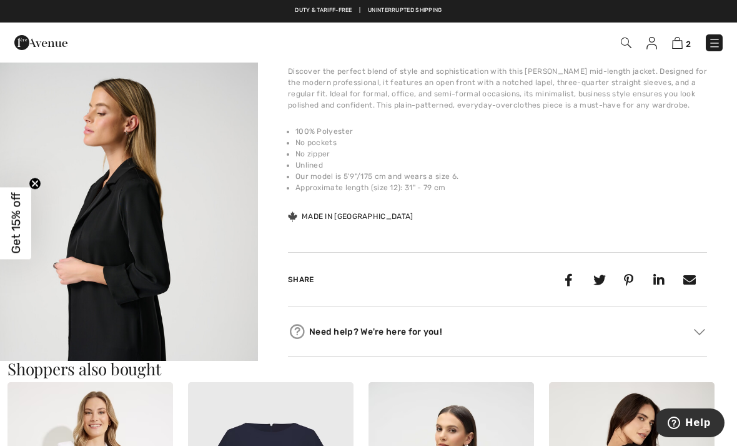
click at [199, 266] on img "2 / 8" at bounding box center [129, 252] width 258 height 387
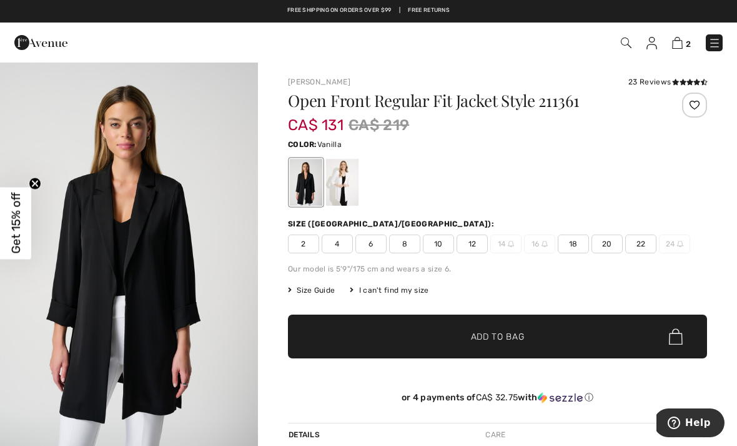
click at [342, 181] on div at bounding box center [342, 182] width 32 height 47
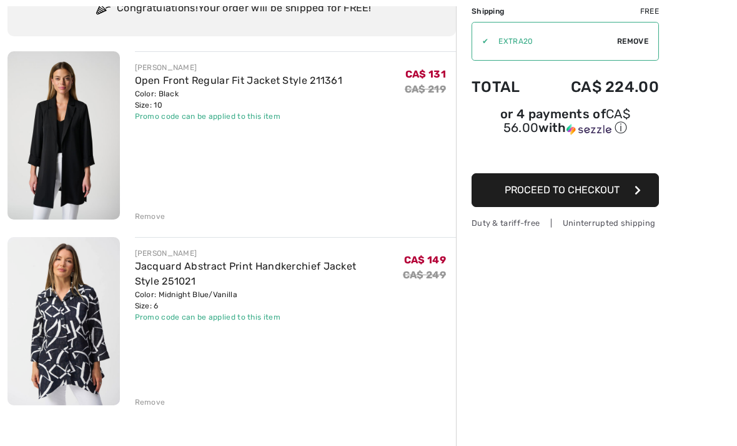
scroll to position [121, 0]
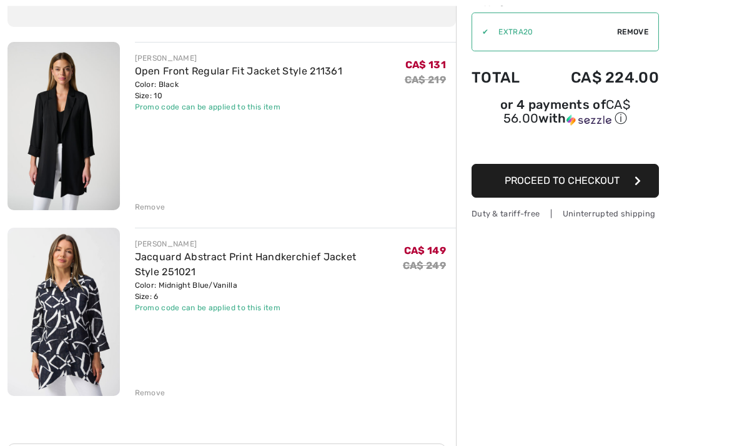
click at [92, 327] on img at bounding box center [63, 312] width 112 height 168
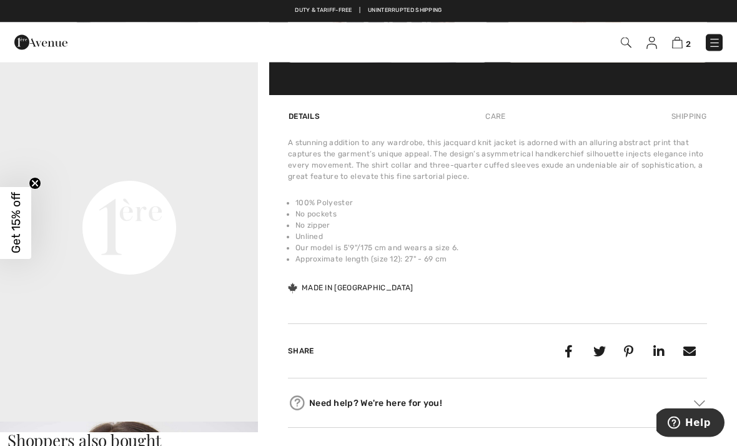
scroll to position [802, 0]
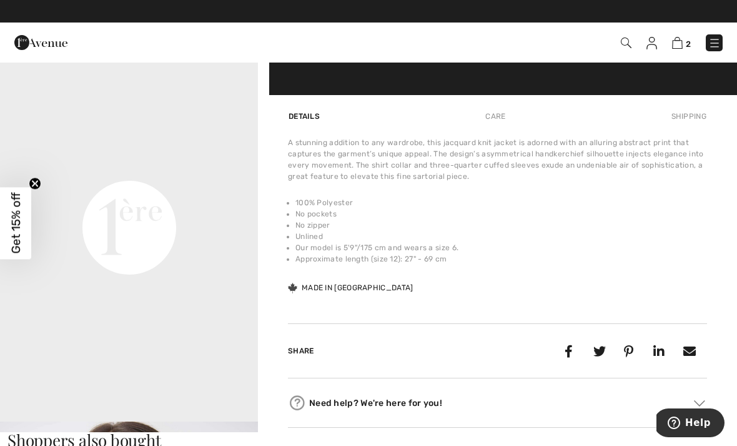
click at [173, 163] on video "Your browser does not support the video tag." at bounding box center [129, 98] width 258 height 129
click at [182, 161] on video "Your browser does not support the video tag." at bounding box center [129, 95] width 258 height 129
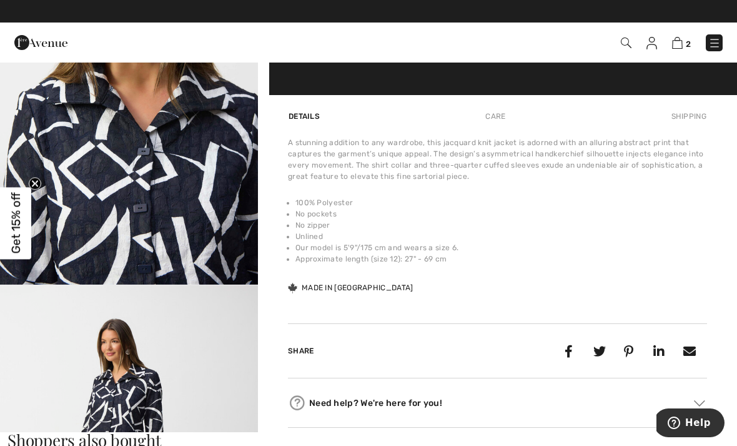
scroll to position [522, 0]
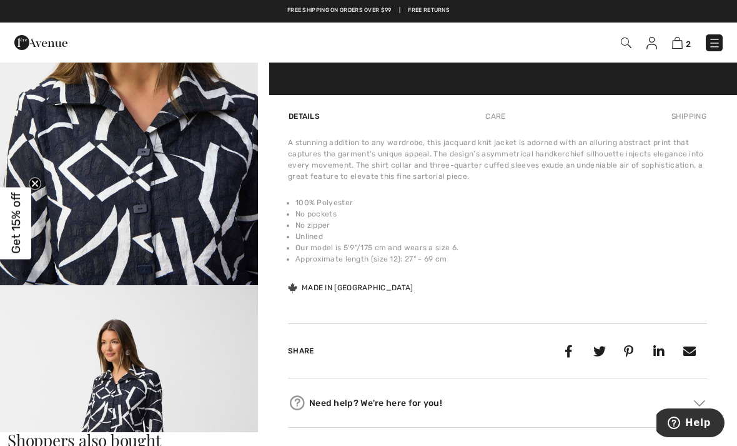
click at [222, 259] on img "3 / 8" at bounding box center [129, 92] width 258 height 387
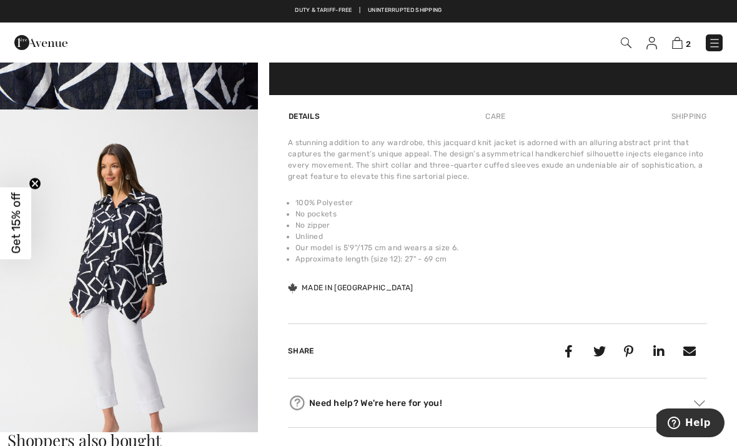
scroll to position [708, 0]
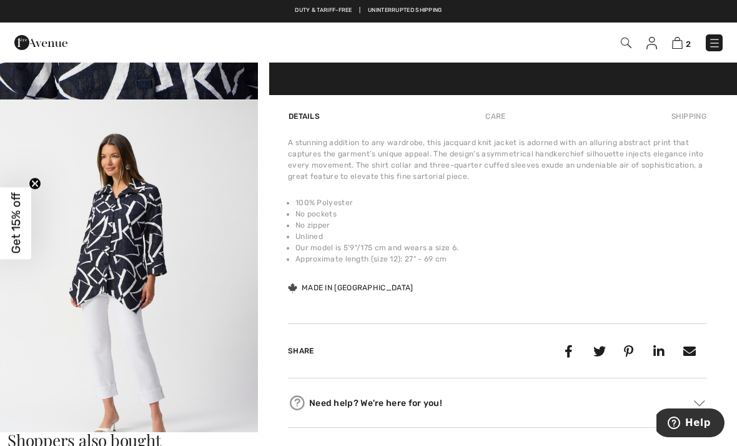
click at [167, 297] on img "4 / 8" at bounding box center [129, 293] width 258 height 387
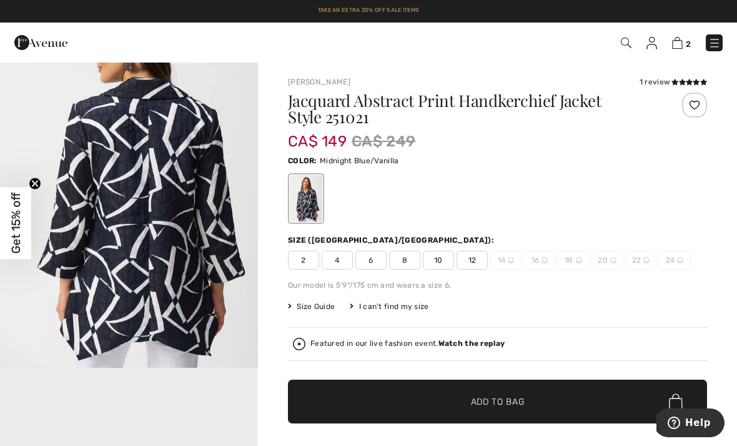
click at [316, 193] on div at bounding box center [306, 198] width 32 height 47
click at [312, 194] on div at bounding box center [306, 198] width 32 height 47
click at [189, 241] on img "2 / 8" at bounding box center [129, 174] width 258 height 387
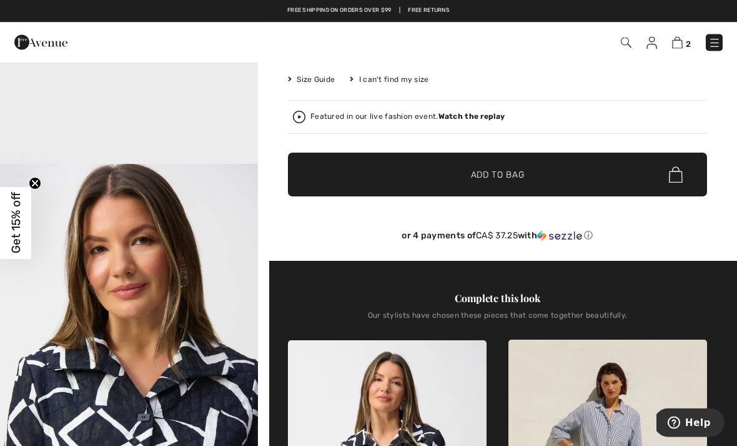
scroll to position [208, 0]
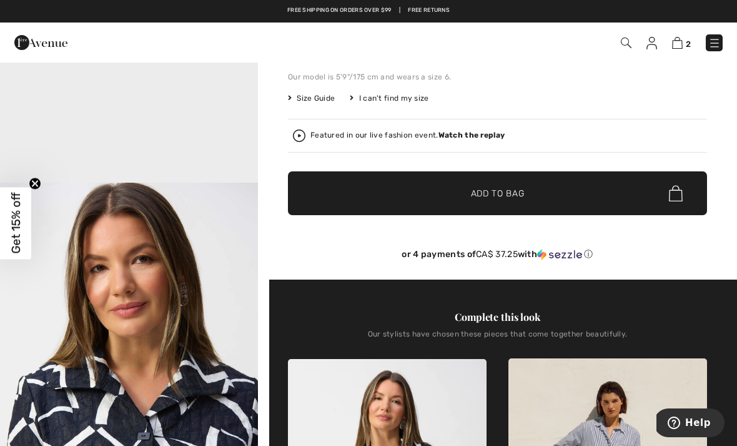
click at [682, 44] on img at bounding box center [677, 43] width 11 height 12
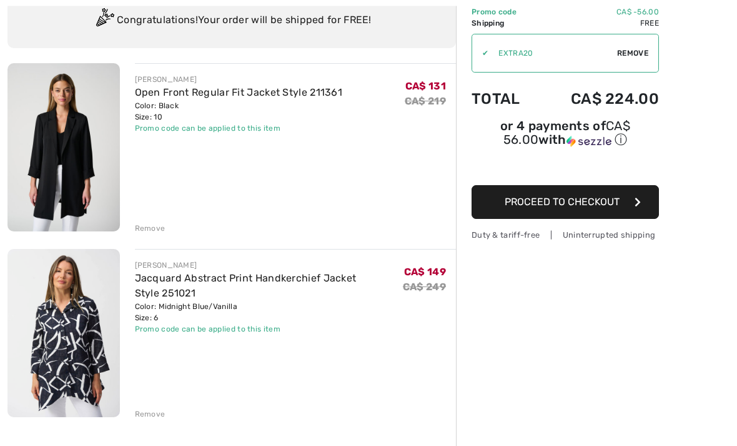
scroll to position [101, 0]
click at [151, 416] on div "Remove" at bounding box center [150, 413] width 31 height 11
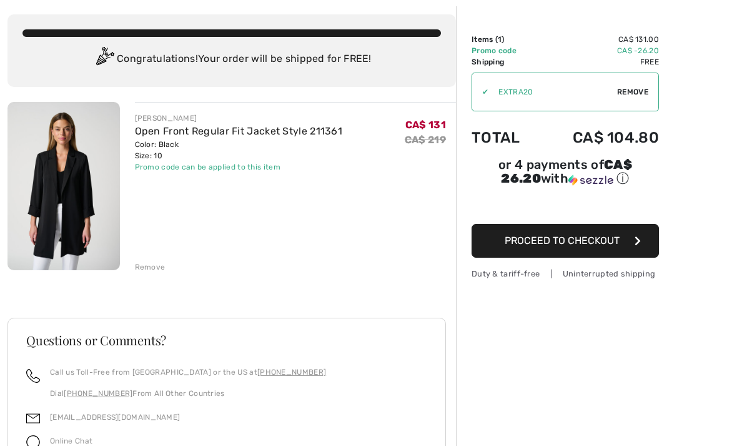
scroll to position [0, 0]
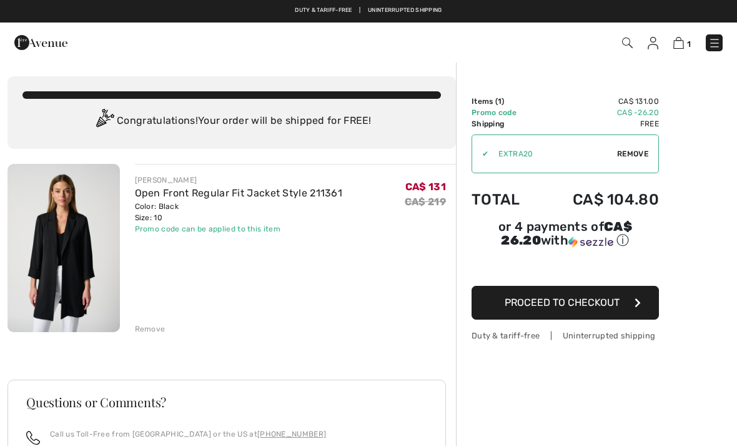
click at [614, 308] on span "Proceed to Checkout" at bounding box center [562, 302] width 115 height 12
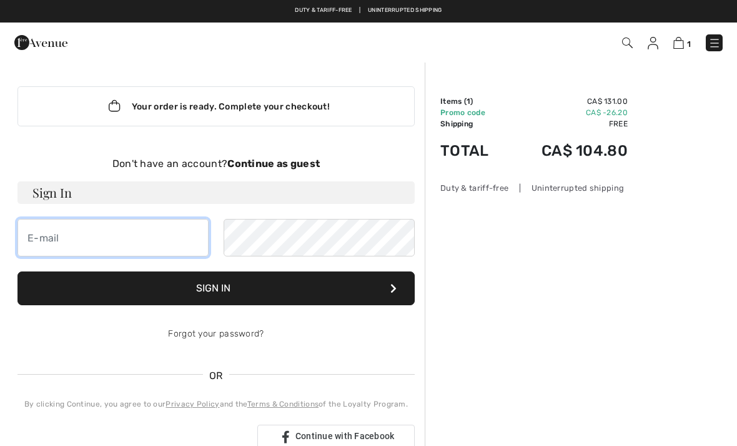
click at [171, 241] on input "email" at bounding box center [112, 237] width 191 height 37
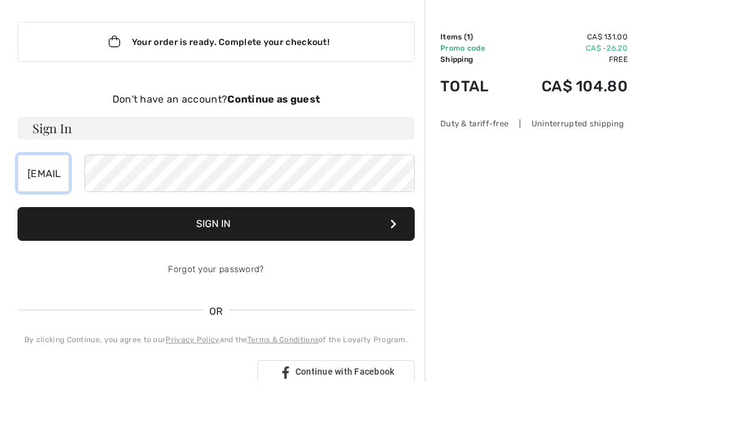
scroll to position [64, 0]
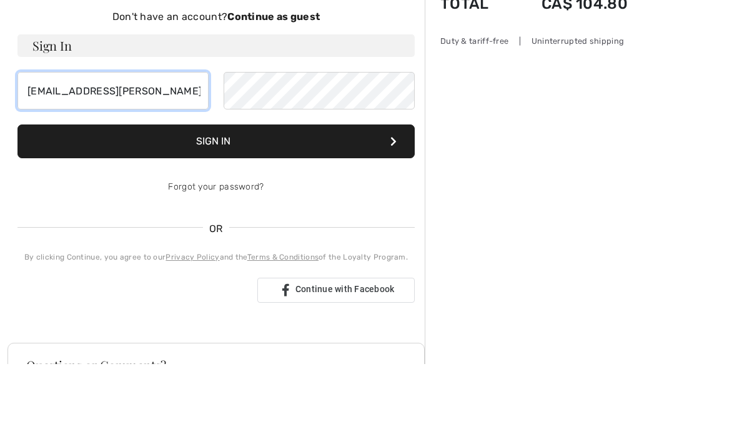
type input "[EMAIL_ADDRESS][PERSON_NAME][DOMAIN_NAME]"
click at [579, 114] on div "Order Summary Details Items ( 1 ) CA$ 131.00 Promo code CA$ -26.20 Shipping Fre…" at bounding box center [581, 354] width 312 height 714
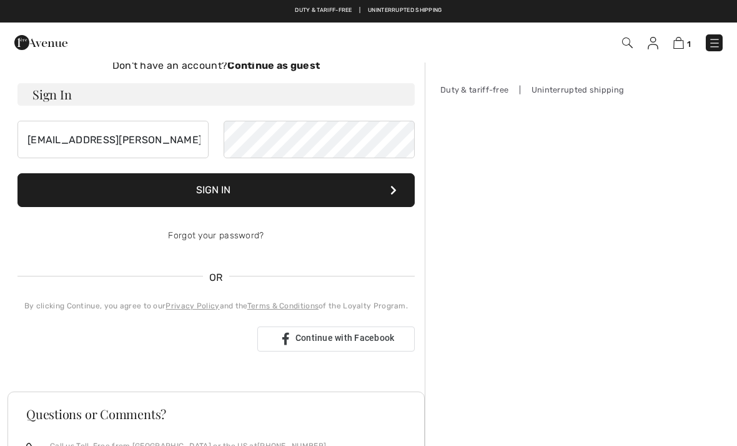
scroll to position [0, 0]
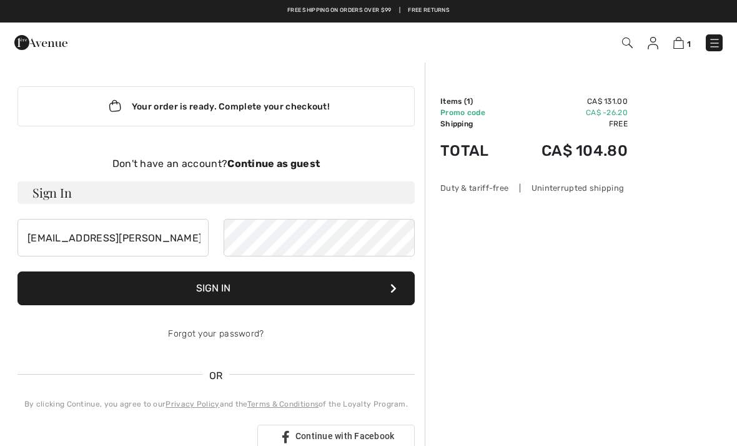
click at [247, 336] on link "Forgot your password?" at bounding box center [216, 333] width 96 height 11
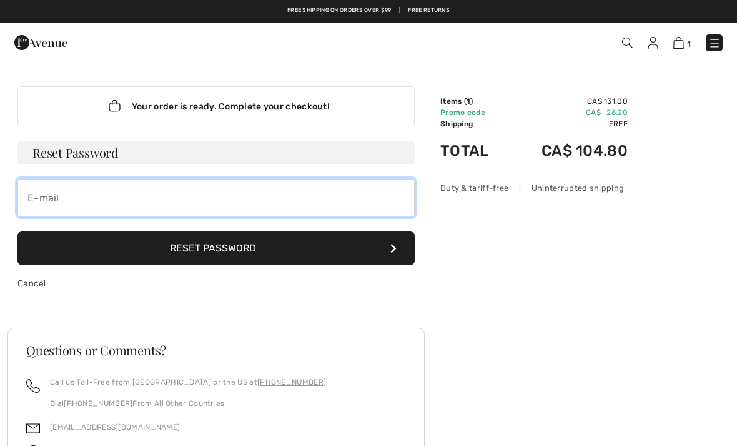
click at [292, 200] on input "email" at bounding box center [215, 197] width 397 height 37
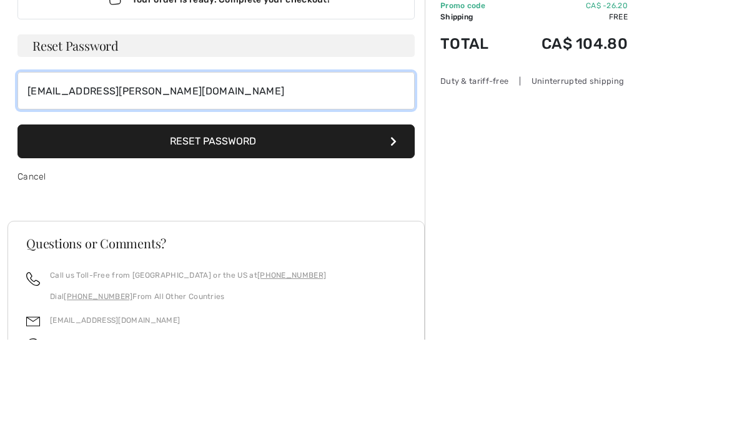
type input "[EMAIL_ADDRESS][PERSON_NAME][DOMAIN_NAME]"
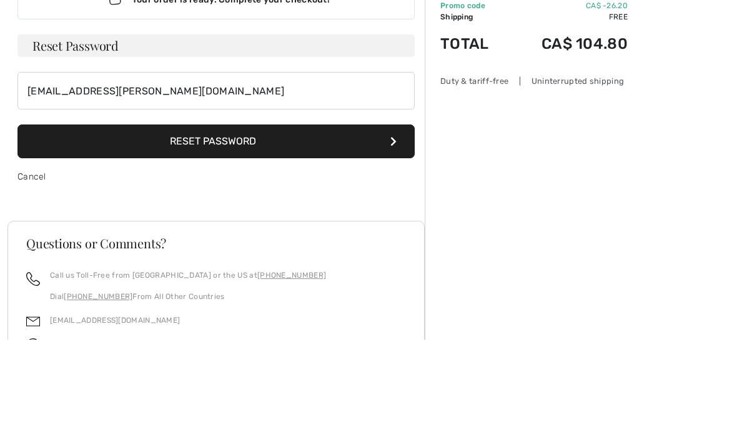
click at [337, 231] on button "Reset Password" at bounding box center [215, 248] width 397 height 34
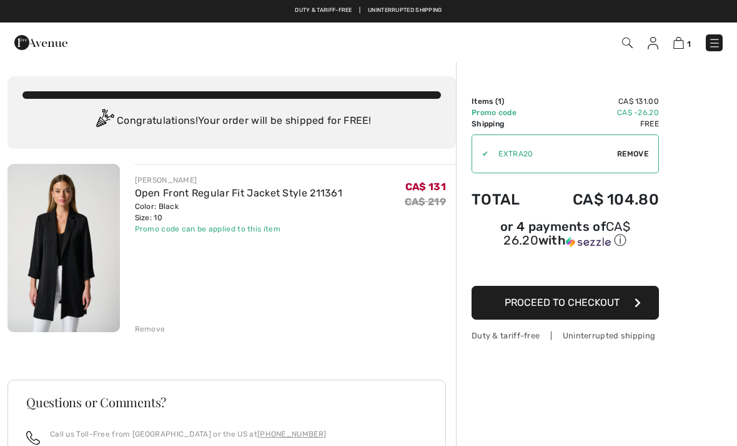
click at [624, 306] on button "Proceed to Checkout" at bounding box center [565, 303] width 187 height 34
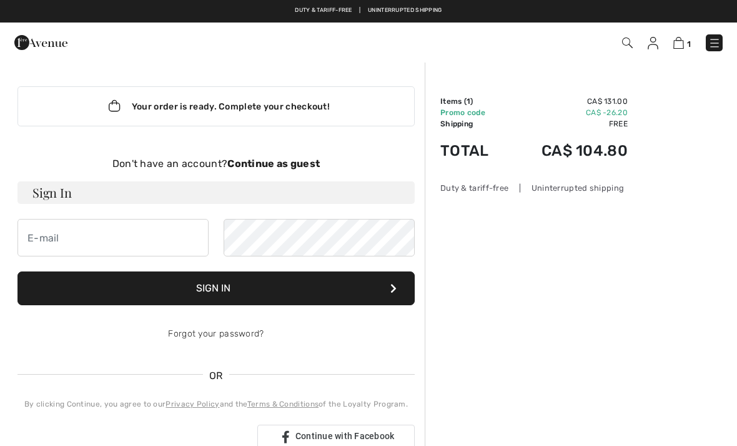
click at [307, 156] on div "Don't have an account? Continue as guest" at bounding box center [215, 163] width 397 height 15
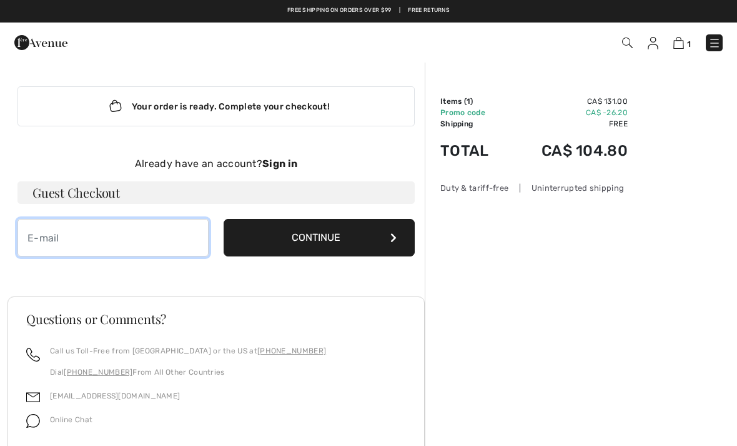
click at [182, 236] on input "email" at bounding box center [112, 237] width 191 height 37
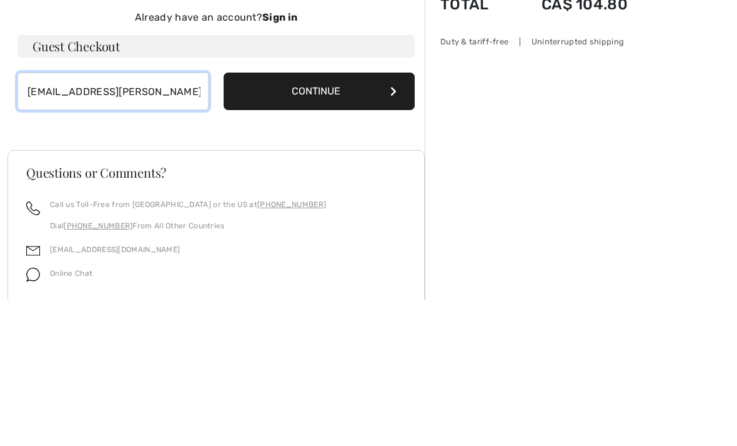
type input "cjnapier@rogers.com"
click at [382, 219] on button "Continue" at bounding box center [319, 237] width 191 height 37
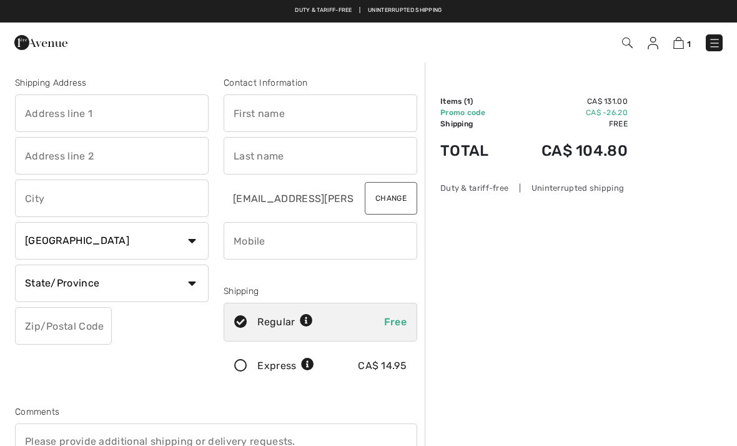
click at [180, 114] on input "text" at bounding box center [112, 112] width 194 height 37
type input "[STREET_ADDRESS]"
click at [346, 113] on input "text" at bounding box center [321, 112] width 194 height 37
type input "[PERSON_NAME]"
click at [322, 144] on input "text" at bounding box center [321, 155] width 194 height 37
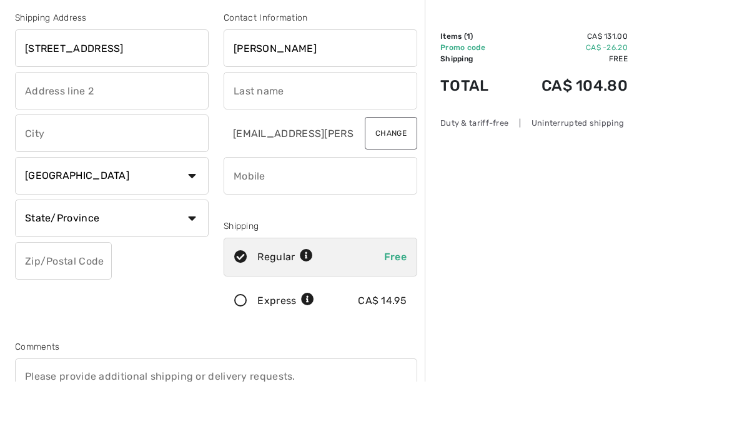
type input "B"
type input "[PERSON_NAME]"
click at [184, 179] on input "text" at bounding box center [112, 197] width 194 height 37
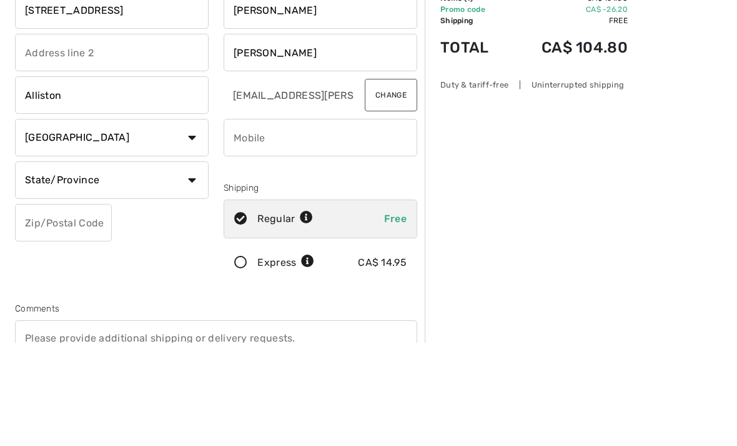
type input "Alliston"
click at [193, 264] on select "State/Province [GEOGRAPHIC_DATA] [GEOGRAPHIC_DATA] [GEOGRAPHIC_DATA] [GEOGRAPHI…" at bounding box center [112, 282] width 194 height 37
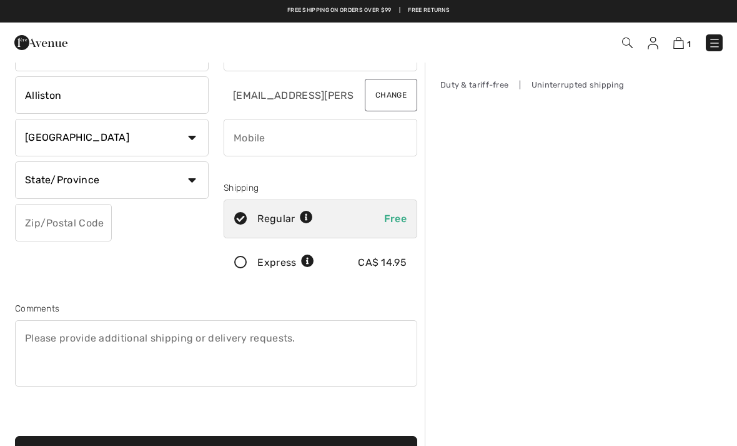
select select "ON"
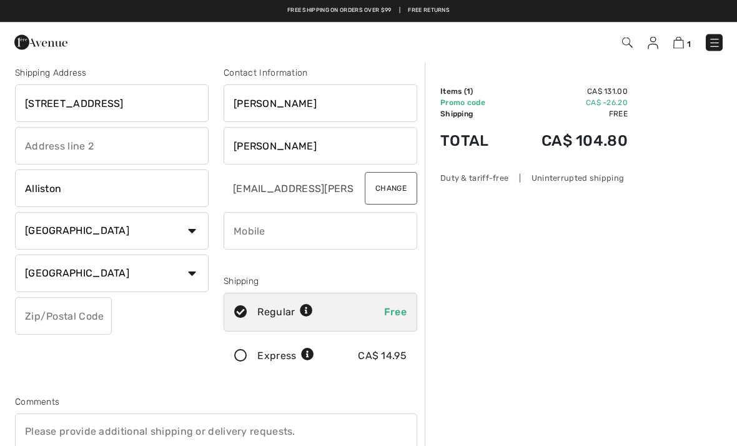
scroll to position [4, 0]
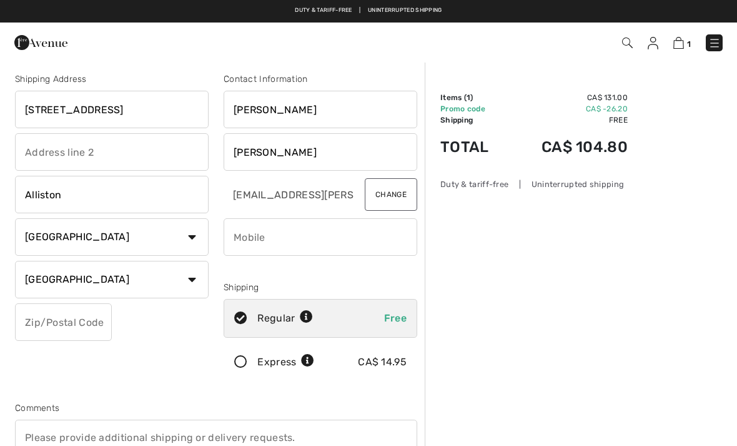
click at [96, 321] on input "text" at bounding box center [63, 321] width 97 height 37
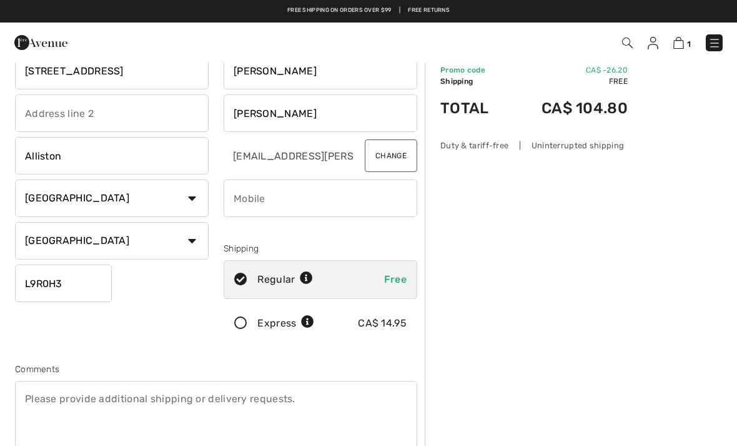
type input "L9R0H3"
click at [357, 192] on input "phone" at bounding box center [321, 197] width 194 height 37
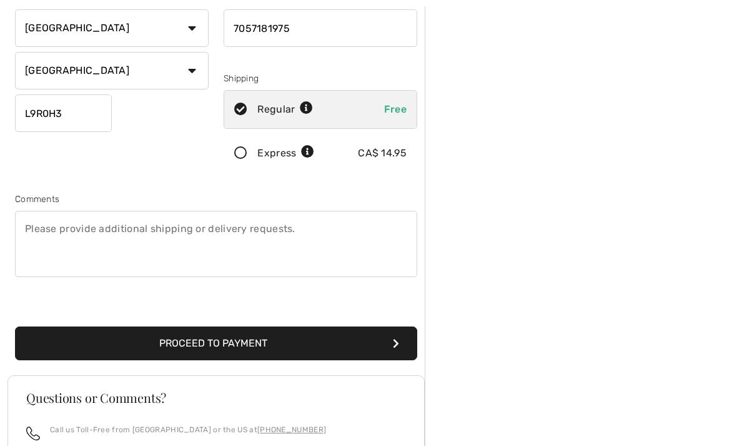
scroll to position [212, 0]
type input "7057181975"
click at [371, 341] on button "Proceed to Payment" at bounding box center [216, 344] width 402 height 34
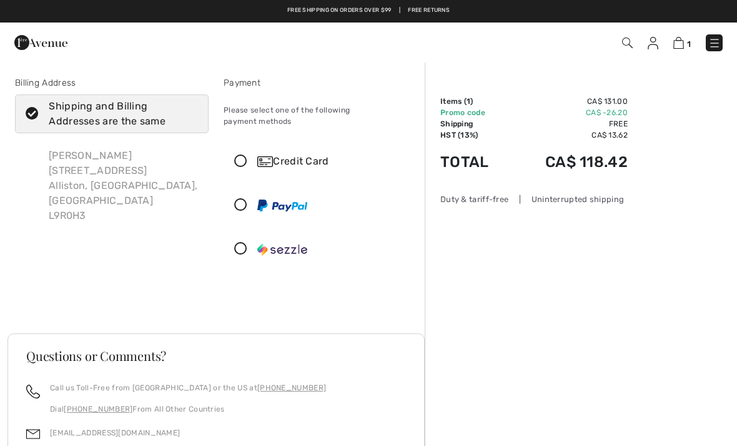
click at [242, 155] on icon at bounding box center [240, 161] width 33 height 13
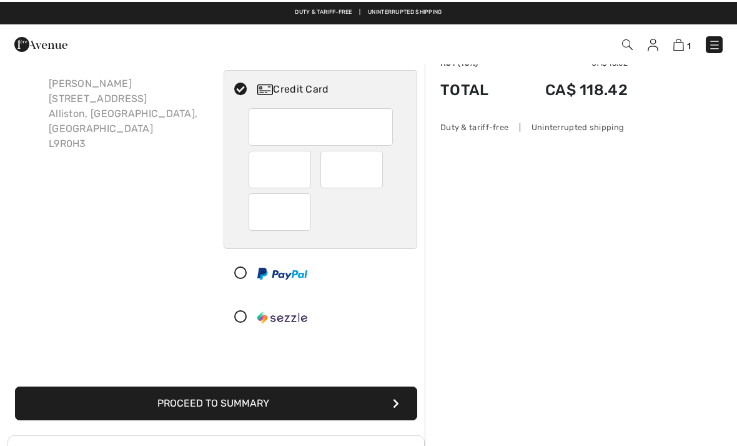
scroll to position [72, 0]
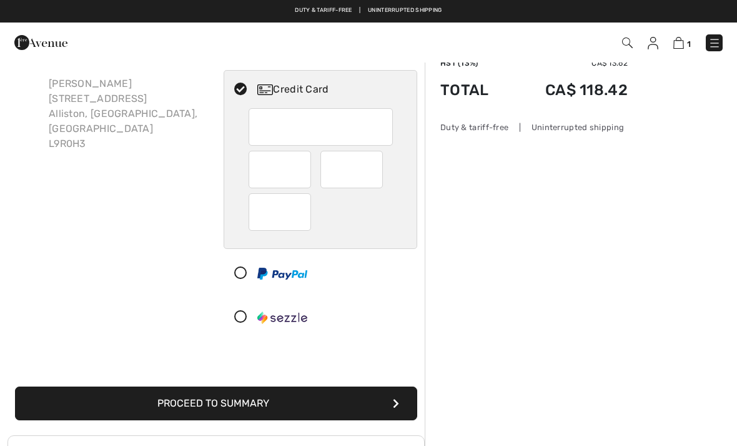
click at [269, 392] on button "Proceed to Summary" at bounding box center [216, 403] width 402 height 34
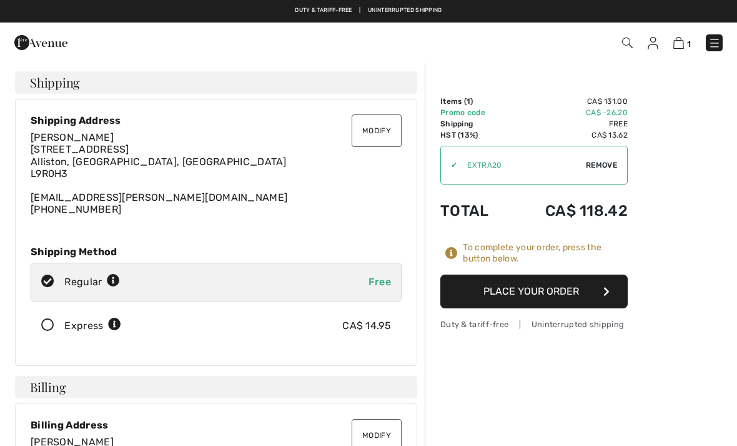
click at [566, 289] on button "Place Your Order" at bounding box center [534, 291] width 187 height 34
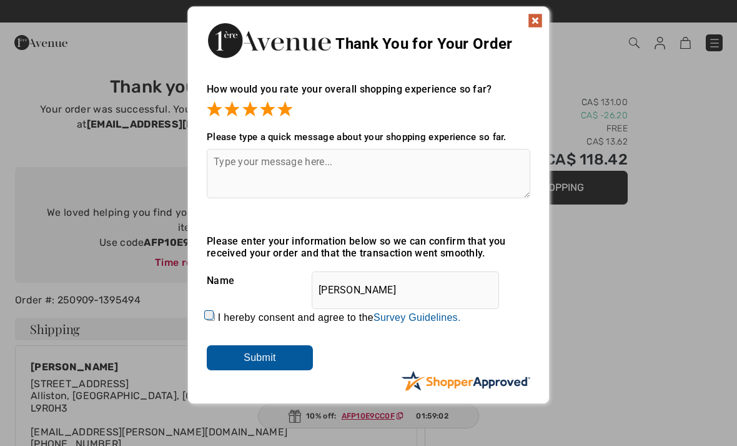
click at [349, 162] on textarea at bounding box center [369, 173] width 324 height 49
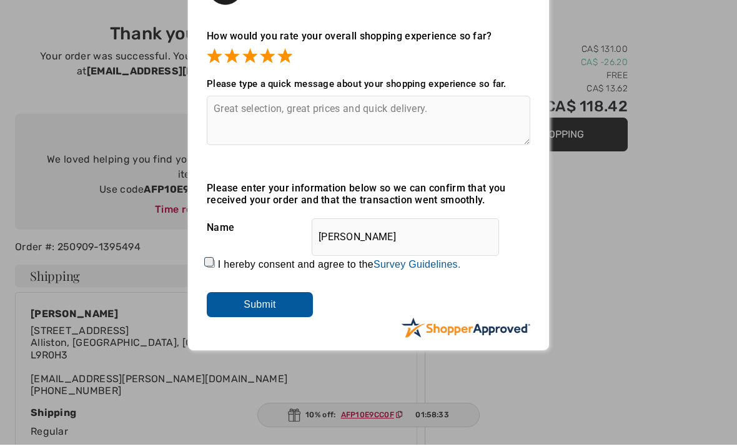
scroll to position [53, 0]
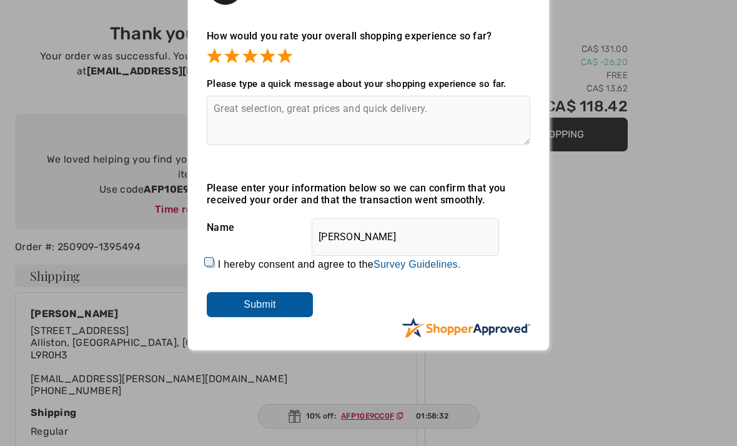
type textarea "Great selection, great prices and quick delivery."
click at [294, 307] on input "Submit" at bounding box center [260, 304] width 106 height 25
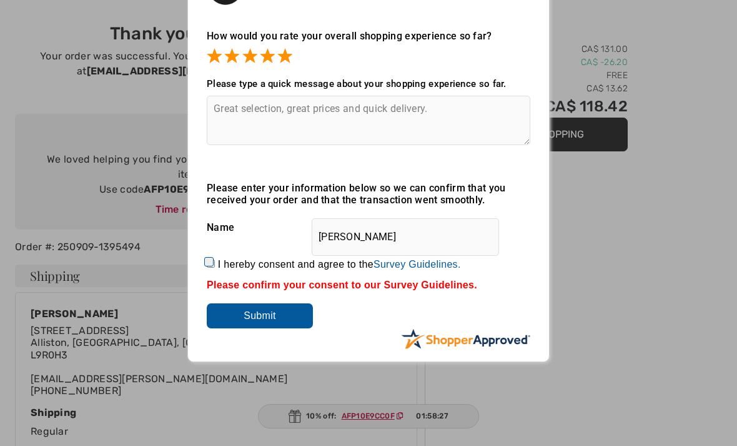
click at [293, 326] on input "Submit" at bounding box center [260, 315] width 106 height 25
click at [215, 261] on input "I hereby consent and agree to the By submitting a review, you grant permission …" at bounding box center [211, 263] width 8 height 8
checkbox input "true"
click at [291, 322] on input "Submit" at bounding box center [260, 315] width 106 height 25
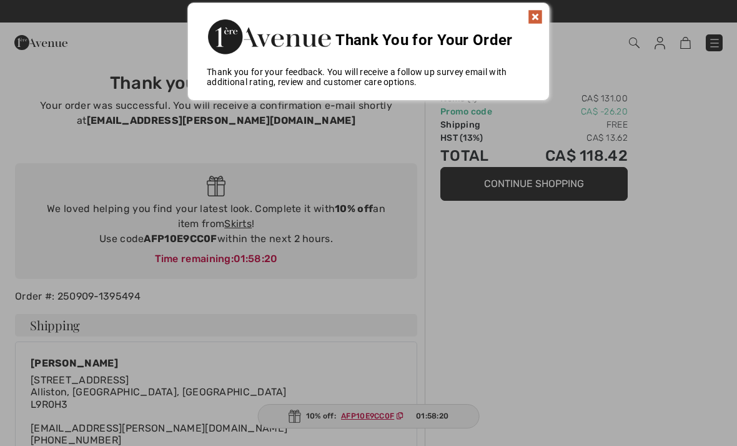
scroll to position [0, 0]
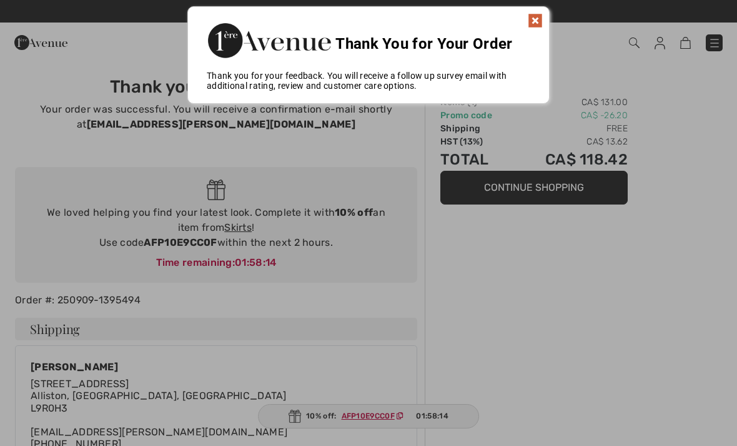
click at [542, 19] on img at bounding box center [535, 20] width 15 height 15
